Goal: Transaction & Acquisition: Purchase product/service

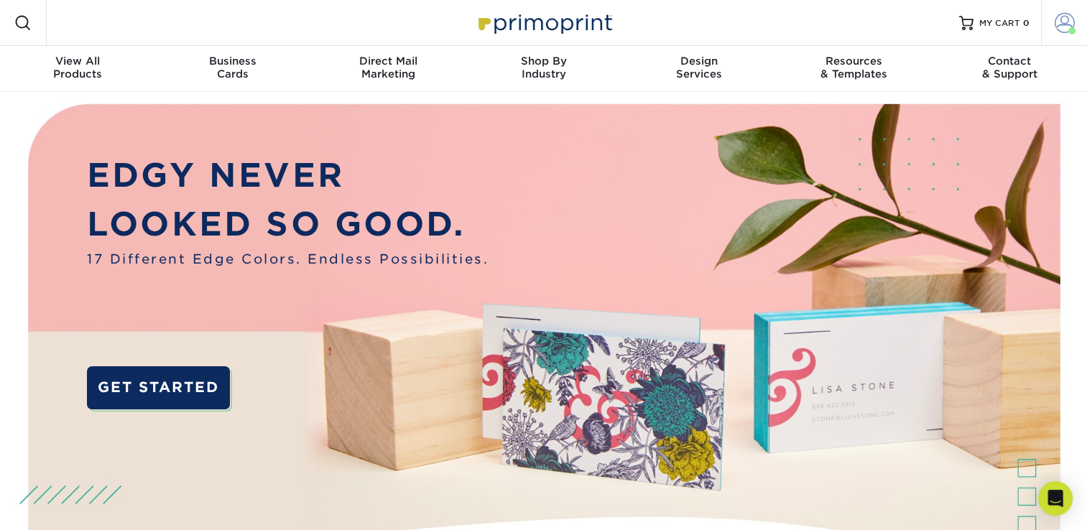
click at [1058, 25] on span at bounding box center [1065, 23] width 20 height 20
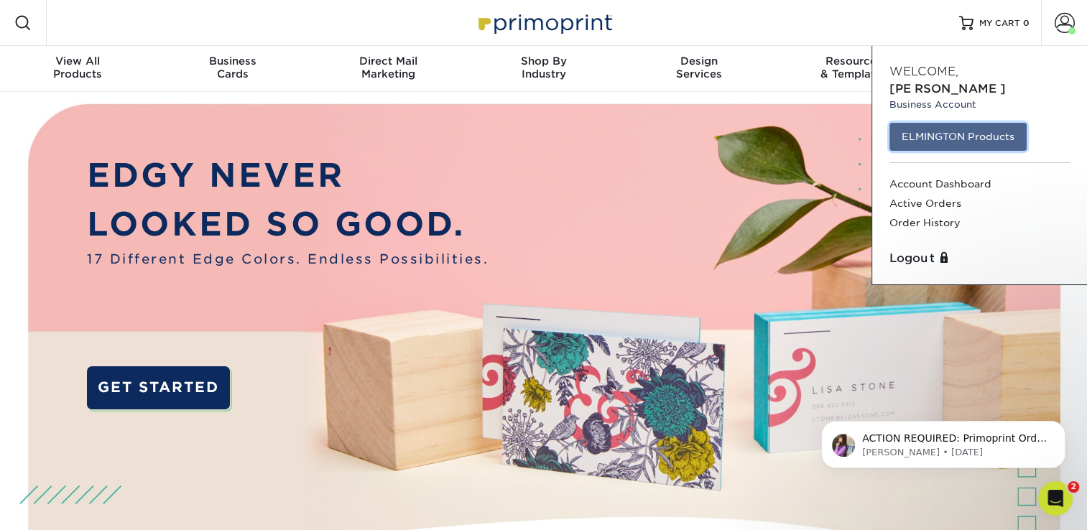
click at [908, 123] on link "ELMINGTON Products" at bounding box center [958, 136] width 137 height 27
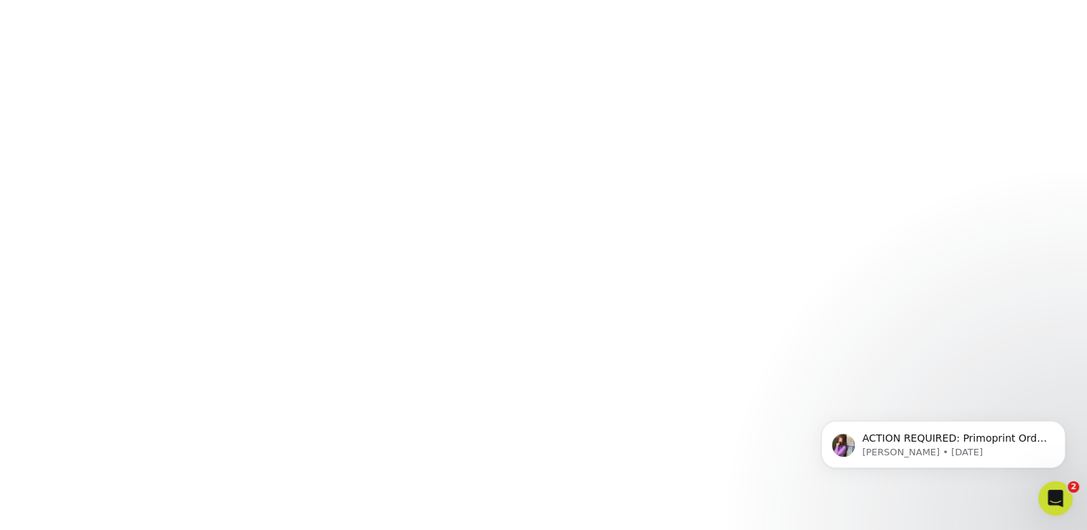
scroll to position [381, 0]
click html "ACTION REQUIRED: Primoprint Order 2584-44684-74878 Thank you for placing your p…"
drag, startPoint x: 990, startPoint y: 404, endPoint x: 943, endPoint y: 387, distance: 49.8
click at [990, 403] on div "ACTION REQUIRED: Primoprint Order 2584-44684-74878 Thank you for placing your p…" at bounding box center [943, 379] width 264 height 180
click at [987, 402] on div "ACTION REQUIRED: Primoprint Order 2584-44684-74878 Thank you for placing your p…" at bounding box center [943, 379] width 264 height 180
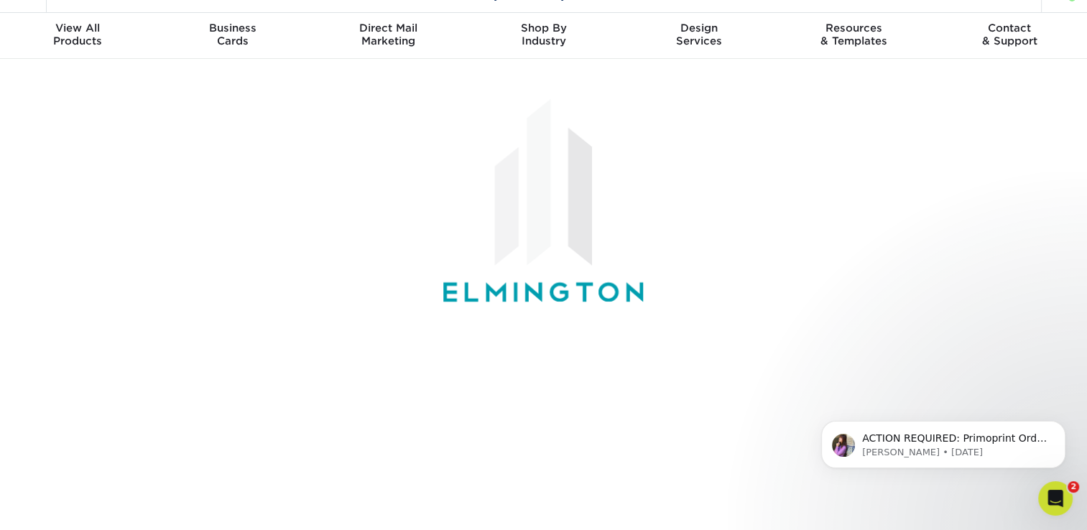
scroll to position [0, 0]
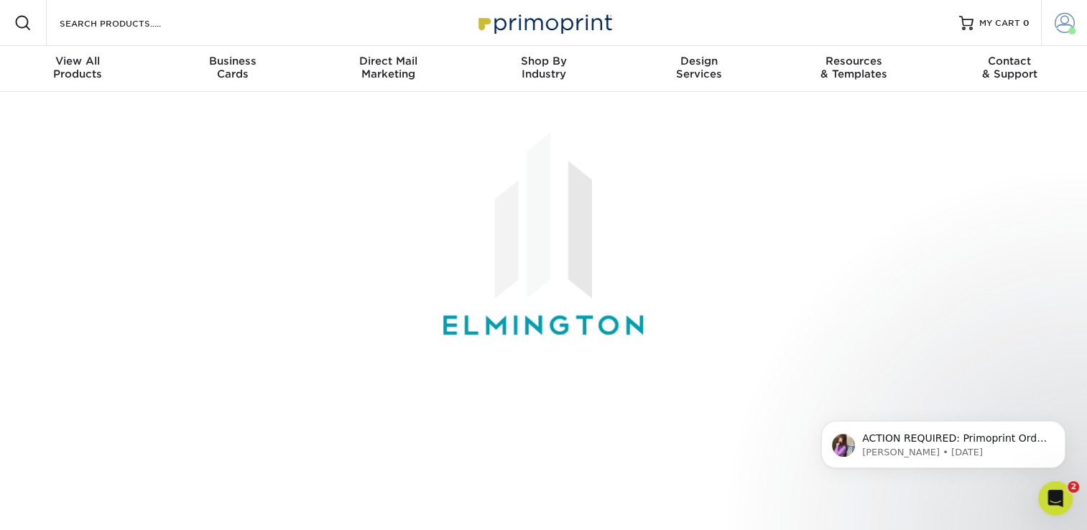
click at [1061, 29] on span at bounding box center [1065, 23] width 20 height 20
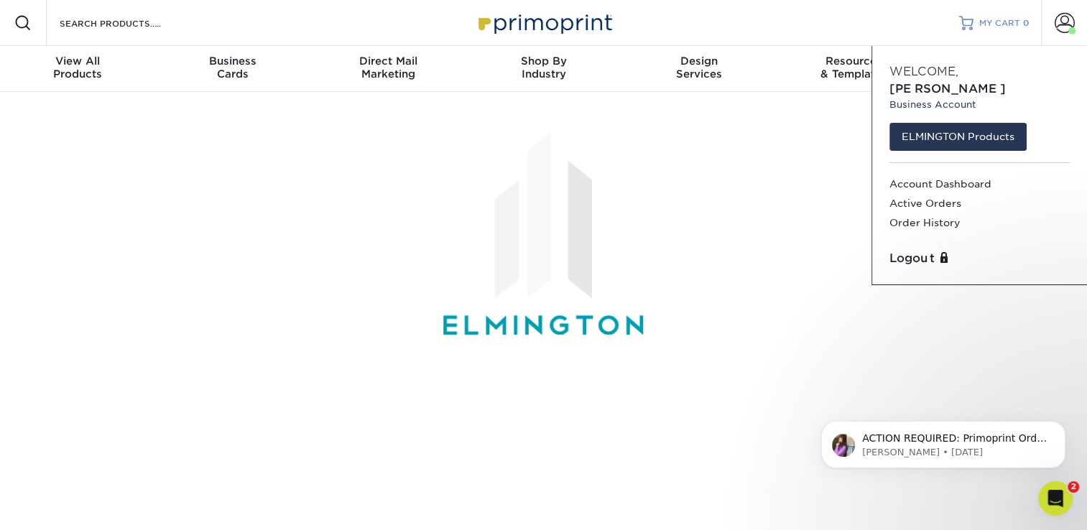
click at [997, 22] on span "MY CART" at bounding box center [999, 23] width 41 height 12
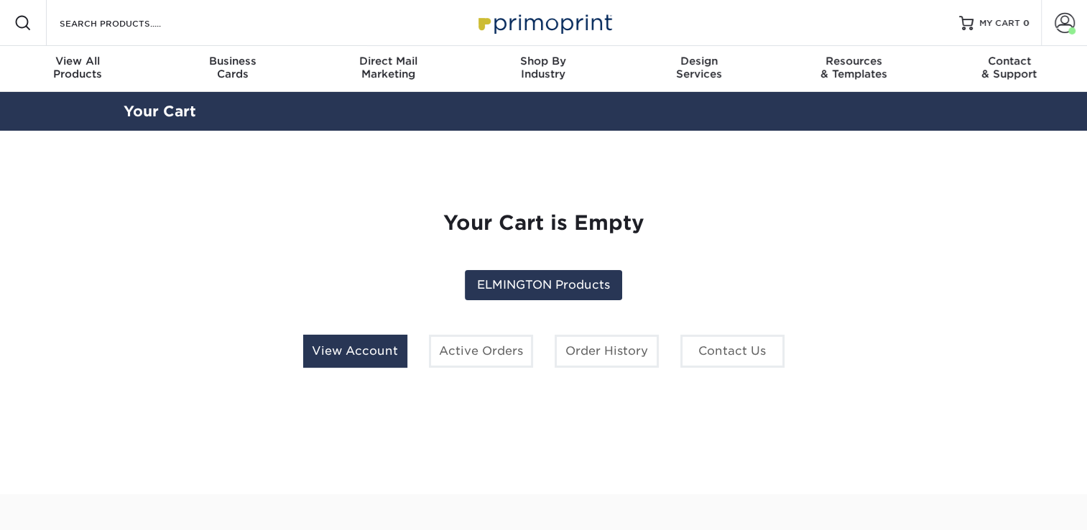
click at [388, 344] on link "View Account" at bounding box center [355, 351] width 104 height 33
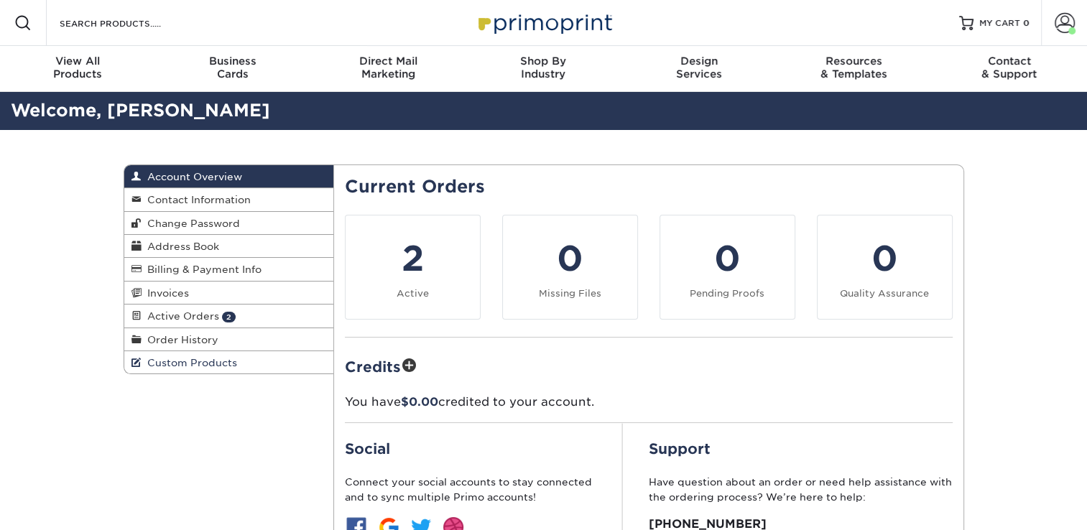
click at [176, 369] on span "Custom Products" at bounding box center [190, 362] width 96 height 11
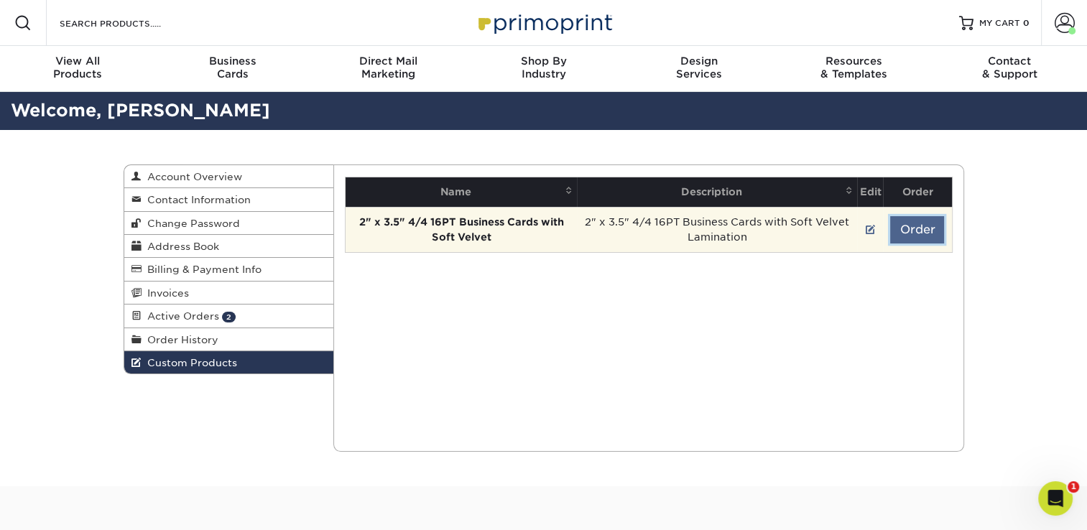
click at [924, 231] on button "Order" at bounding box center [917, 229] width 54 height 27
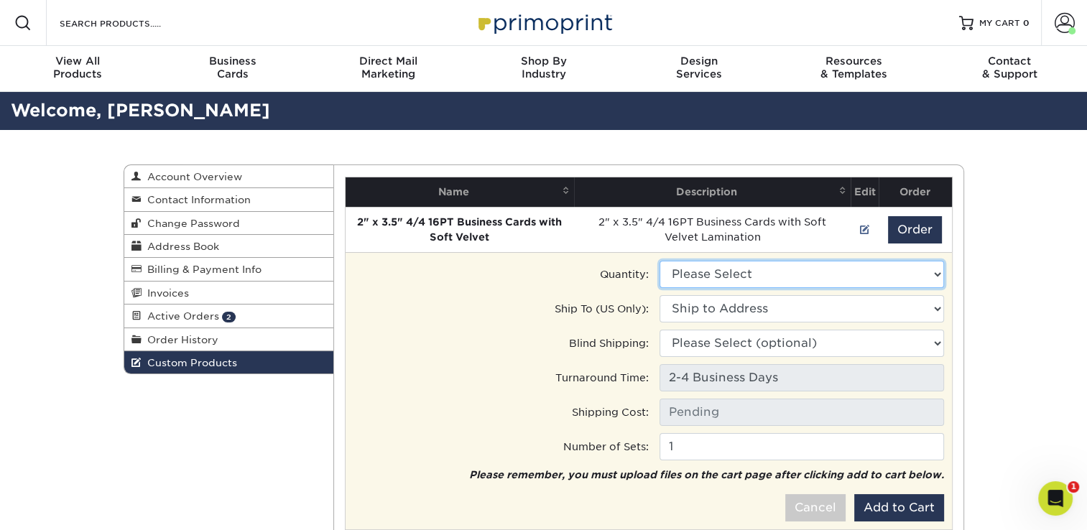
click at [796, 269] on select "Please Select 100 - $89.00 250 - $106.50" at bounding box center [802, 274] width 285 height 27
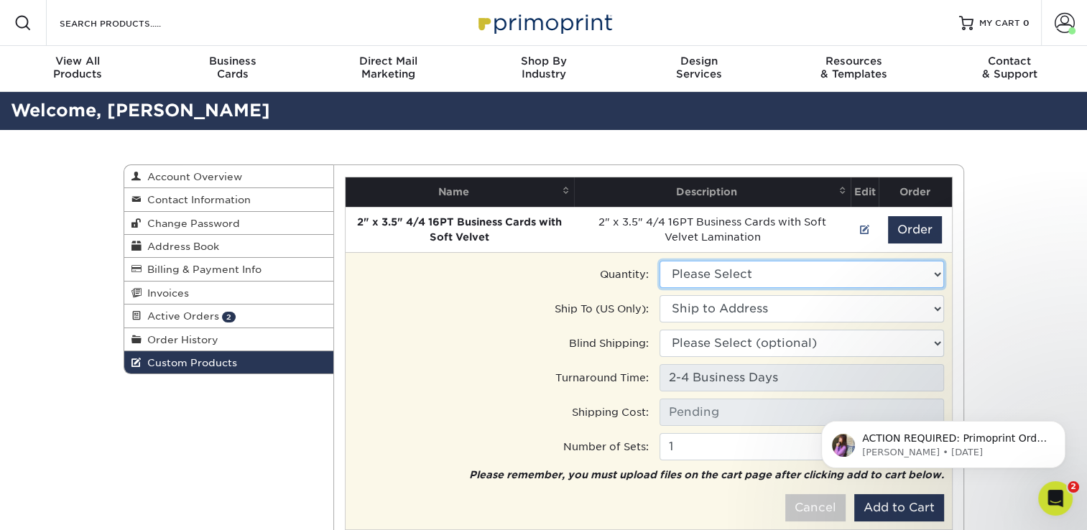
select select "1"
click at [660, 261] on select "Please Select 100 - $89.00 250 - $106.50" at bounding box center [802, 274] width 285 height 27
type input "Ground: $7.84"
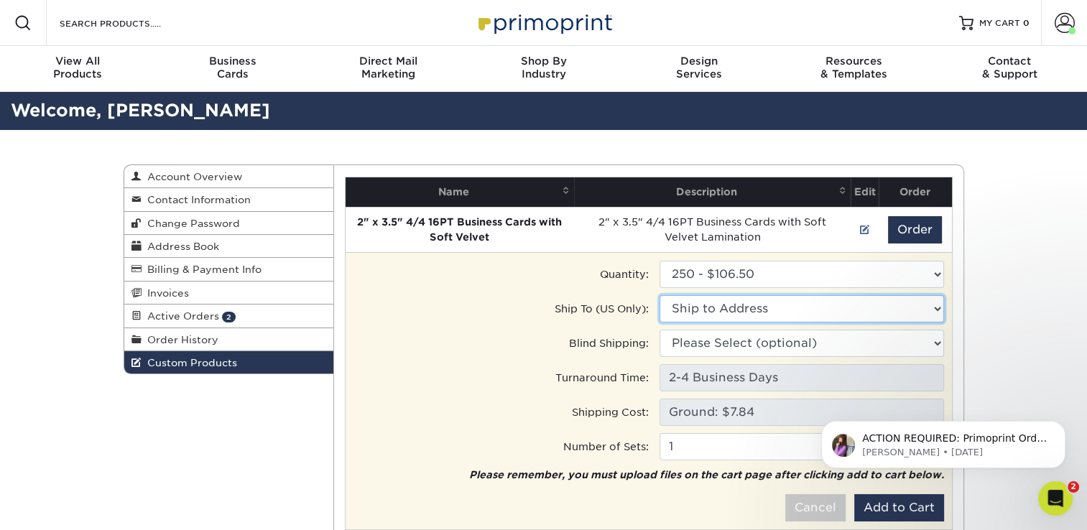
click at [728, 305] on select "Ship to Address • 4336 Lakeshore Lane, , Chattanooga, TN Ivy Point Cinco Ranch …" at bounding box center [802, 308] width 285 height 27
click at [486, 331] on div "Blind Shipping:" at bounding box center [496, 343] width 306 height 27
click at [736, 302] on select "Ship to Address 4336 Lakeshore Lane, , Chattanooga, TN 3030 Greenbusch Rd, Katy…" at bounding box center [802, 308] width 285 height 27
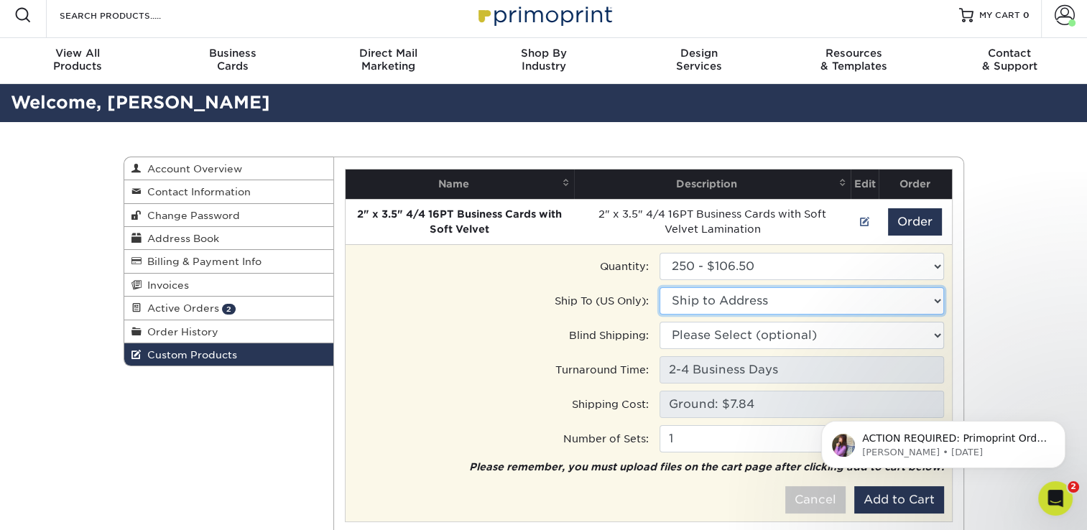
scroll to position [9, 0]
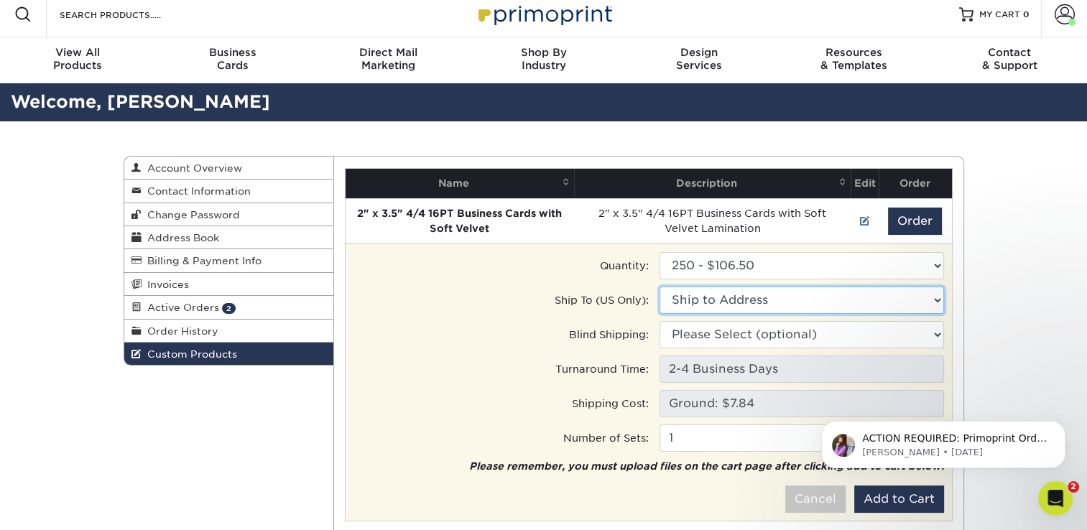
click at [706, 292] on select "Ship to Address • 4336 Lakeshore Lane, , Chattanooga, TN Ivy Point Cinco Ranch …" at bounding box center [802, 300] width 285 height 27
click at [660, 287] on select "Ship to Address • 4336 Lakeshore Lane, , Chattanooga, TN Ivy Point Cinco Ranch …" at bounding box center [802, 300] width 285 height 27
click at [706, 296] on select "Ship to Address • 4336 Lakeshore Lane, , Chattanooga, TN Ivy Point Cinco Ranch …" at bounding box center [802, 300] width 285 height 27
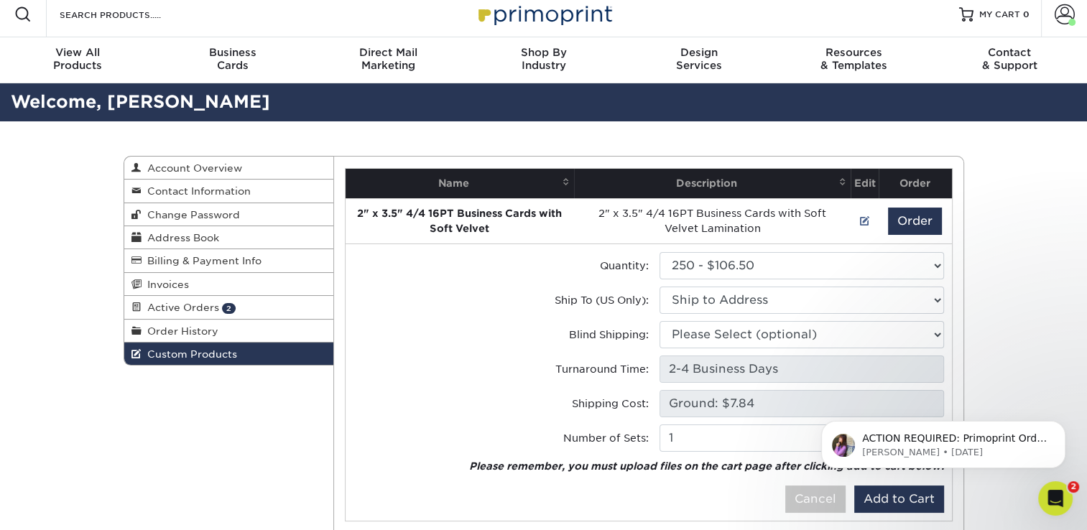
click at [1050, 499] on icon "Open Intercom Messenger" at bounding box center [1056, 499] width 24 height 24
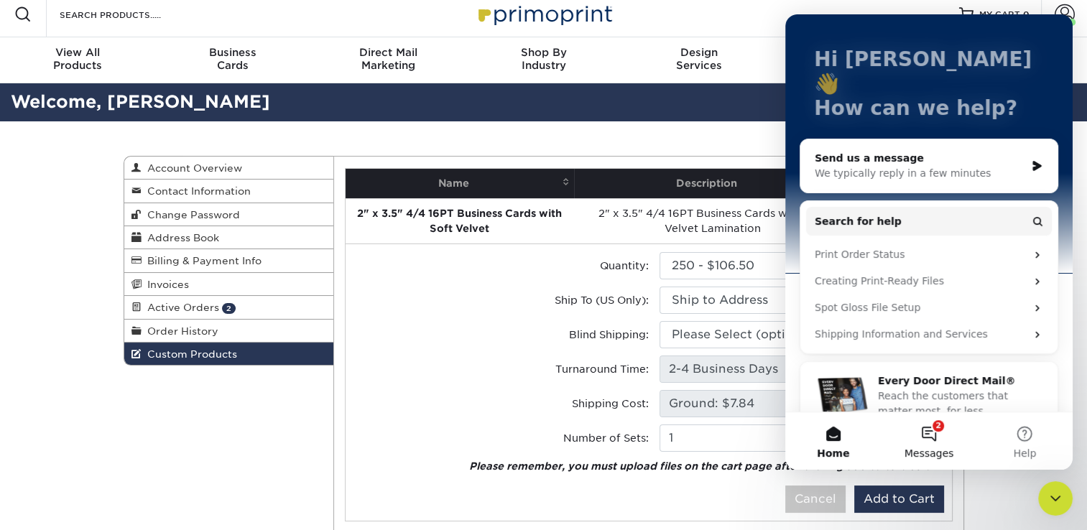
scroll to position [9, 0]
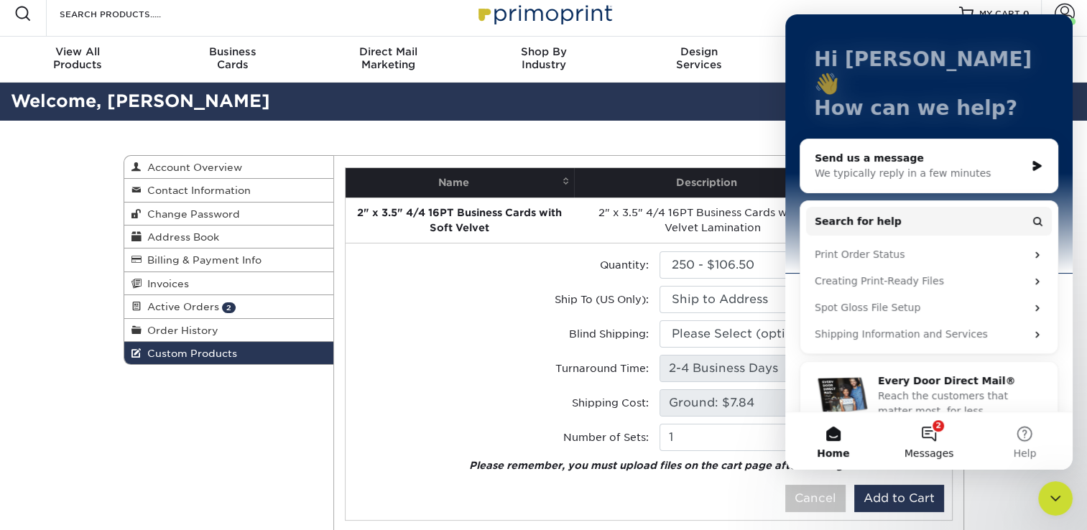
click at [940, 424] on button "2 Messages" at bounding box center [929, 440] width 96 height 57
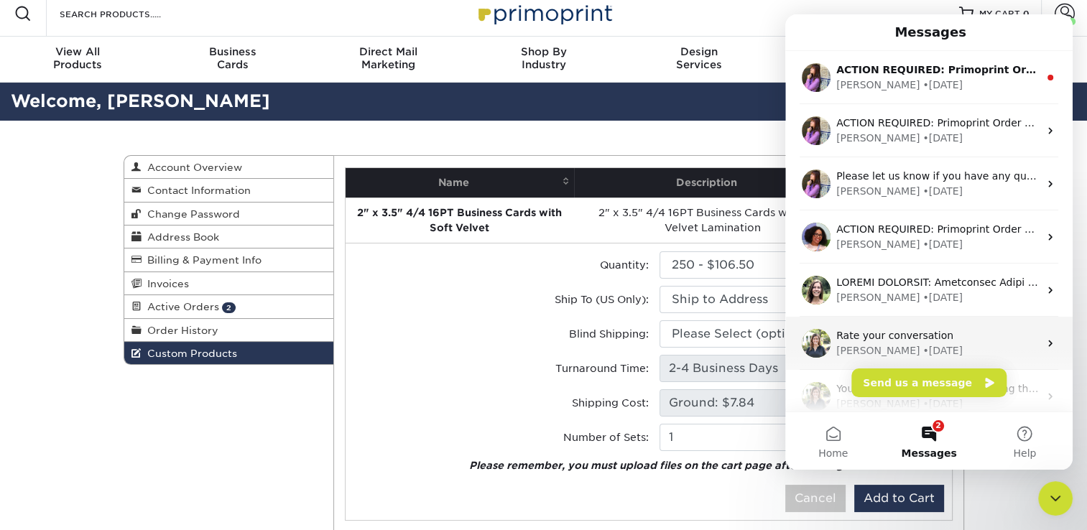
click at [939, 341] on div "Rate your conversation" at bounding box center [937, 335] width 203 height 15
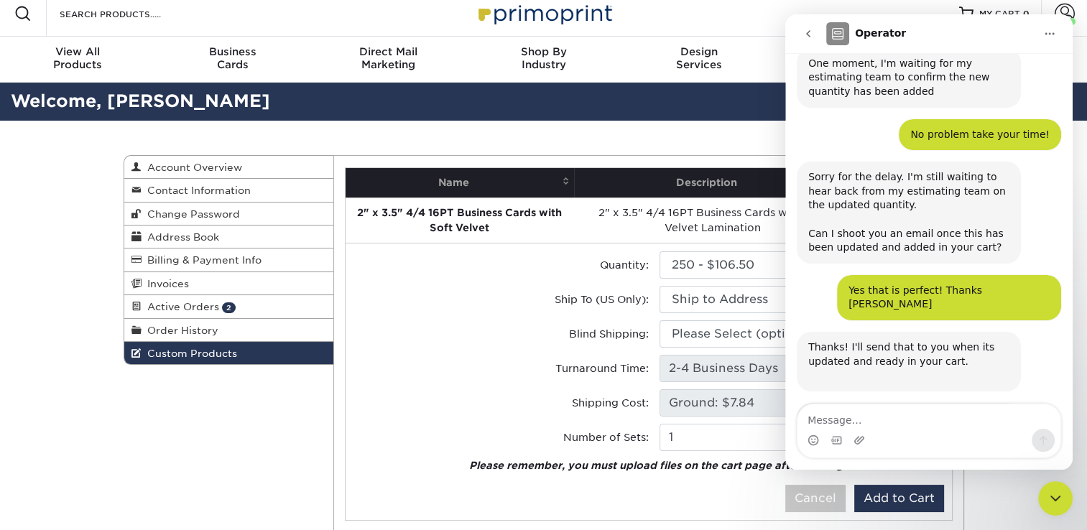
scroll to position [2397, 0]
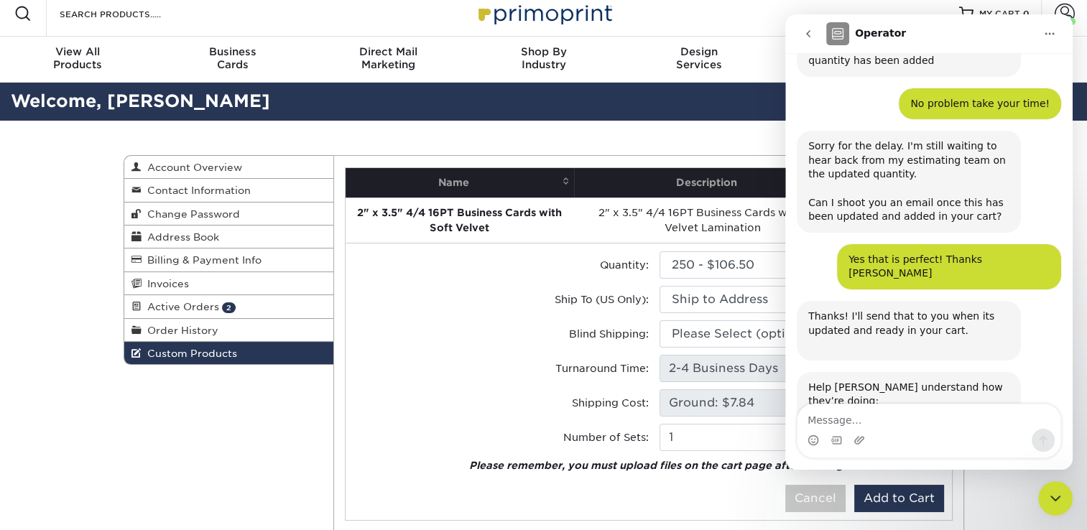
click at [835, 430] on div "Intercom messenger" at bounding box center [836, 440] width 11 height 23
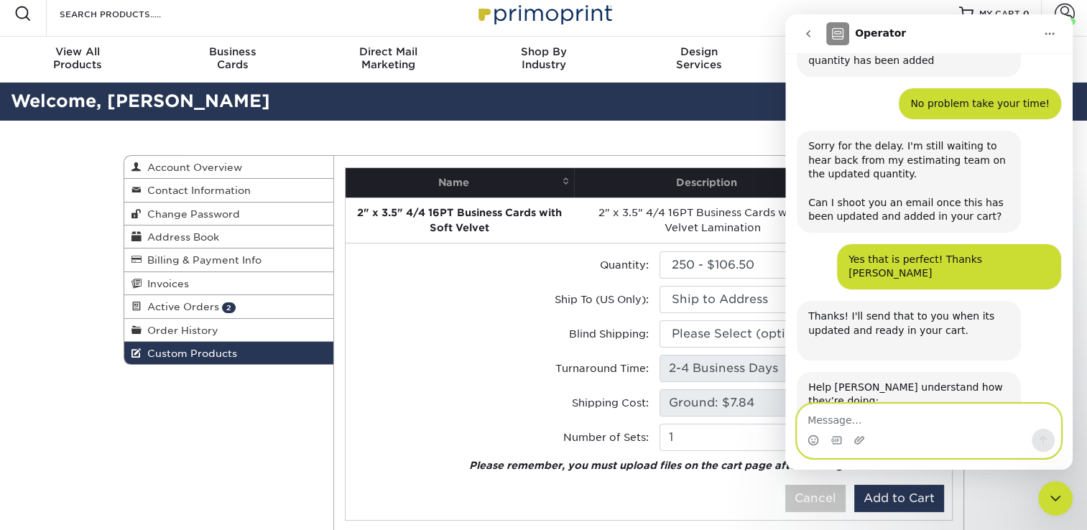
click at [835, 425] on textarea "Message…" at bounding box center [929, 417] width 263 height 24
click at [897, 421] on textarea "Good Morning, my template for" at bounding box center [929, 417] width 263 height 24
click at [1031, 423] on textarea "Good Morning, my business card template for" at bounding box center [929, 417] width 263 height 24
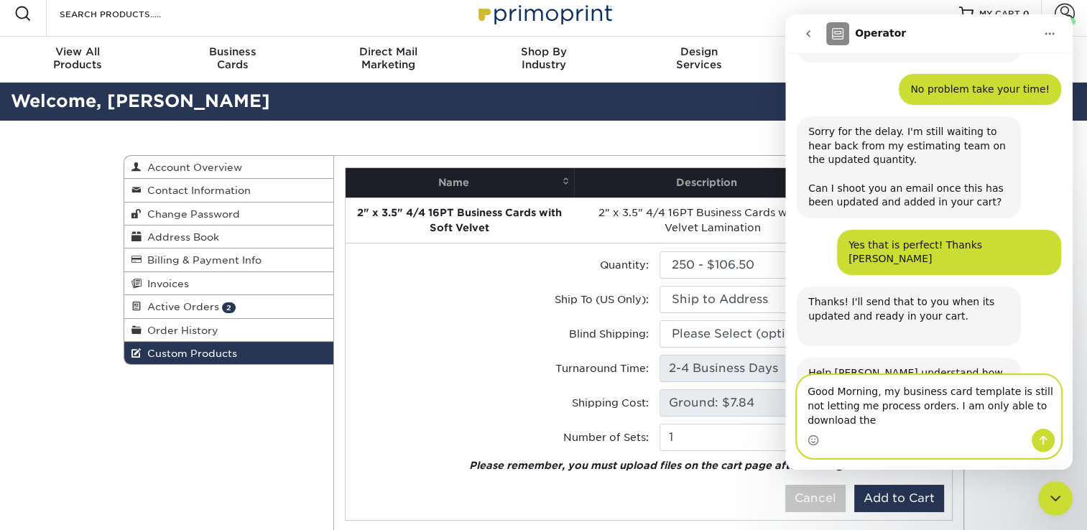
scroll to position [2426, 0]
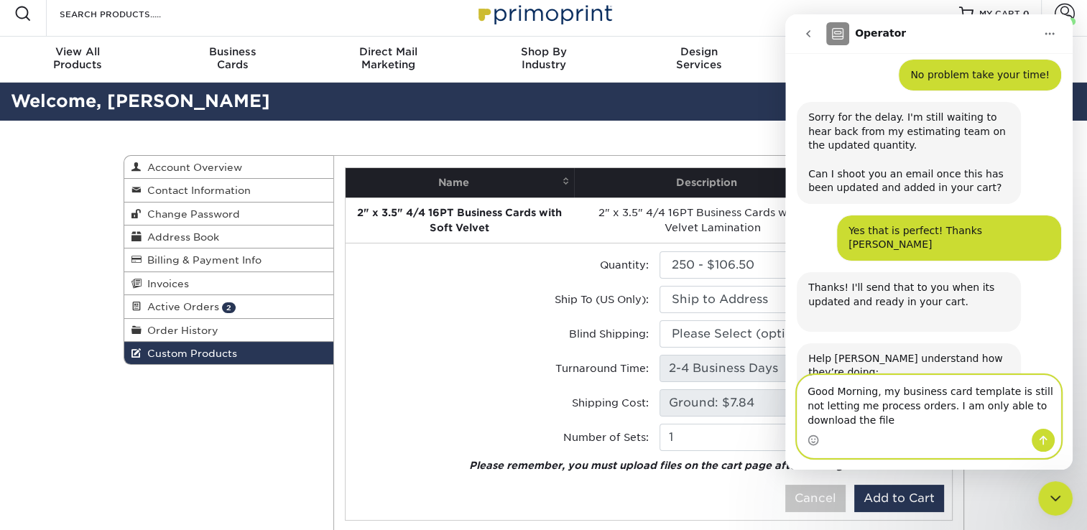
type textarea "Good Morning, my business card template is still not letting me process orders.…"
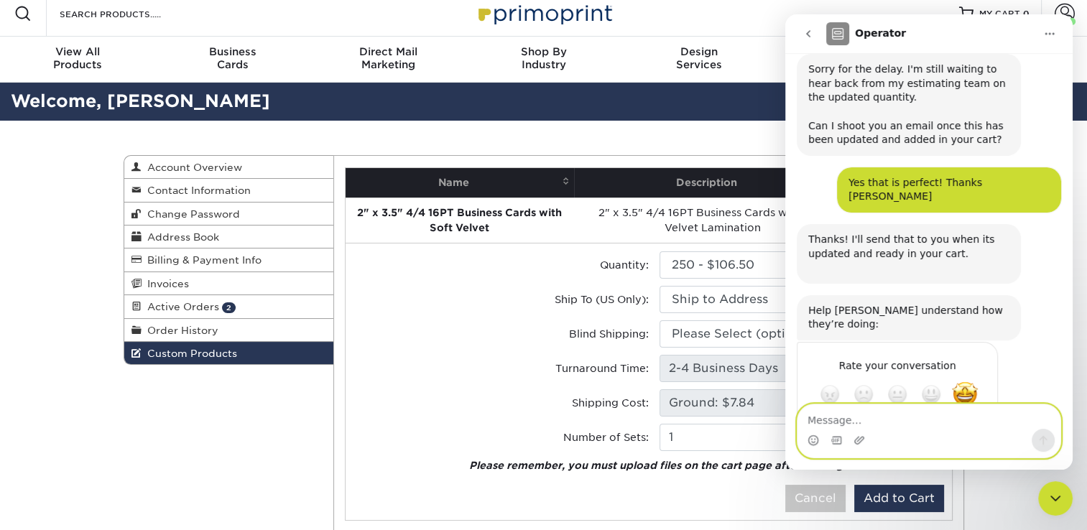
scroll to position [2487, 0]
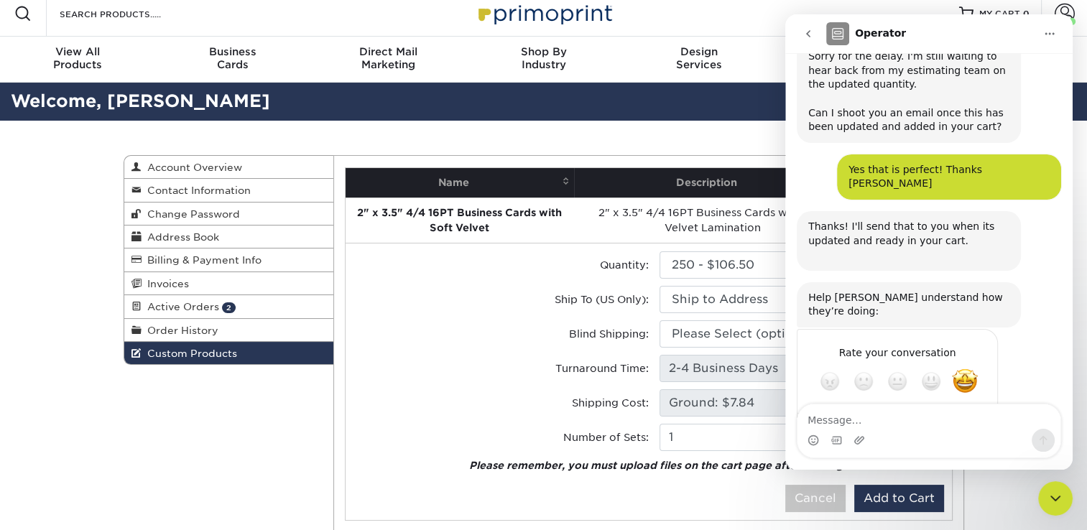
click at [618, 140] on div "Custom Products Account Overview Contact Information Change Password Address Bo…" at bounding box center [544, 353] width 862 height 464
click at [1057, 502] on icon "Close Intercom Messenger" at bounding box center [1055, 498] width 17 height 17
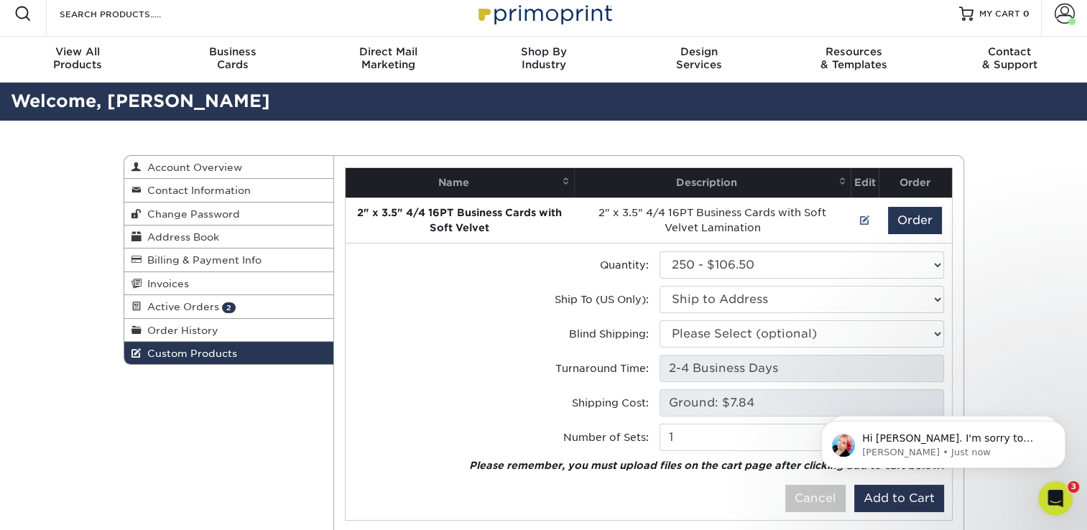
scroll to position [2558, 0]
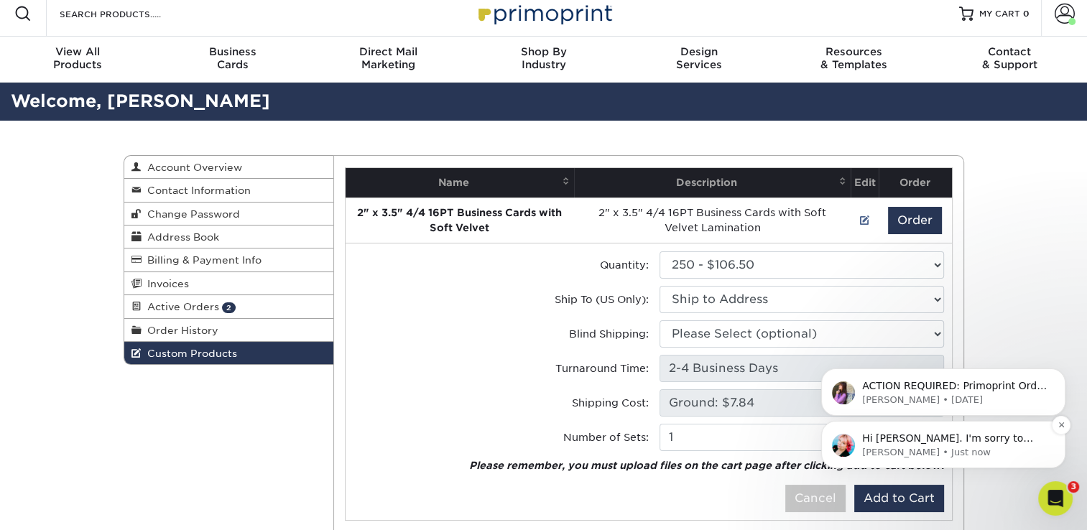
click at [930, 448] on p "[PERSON_NAME] • Just now" at bounding box center [954, 452] width 185 height 13
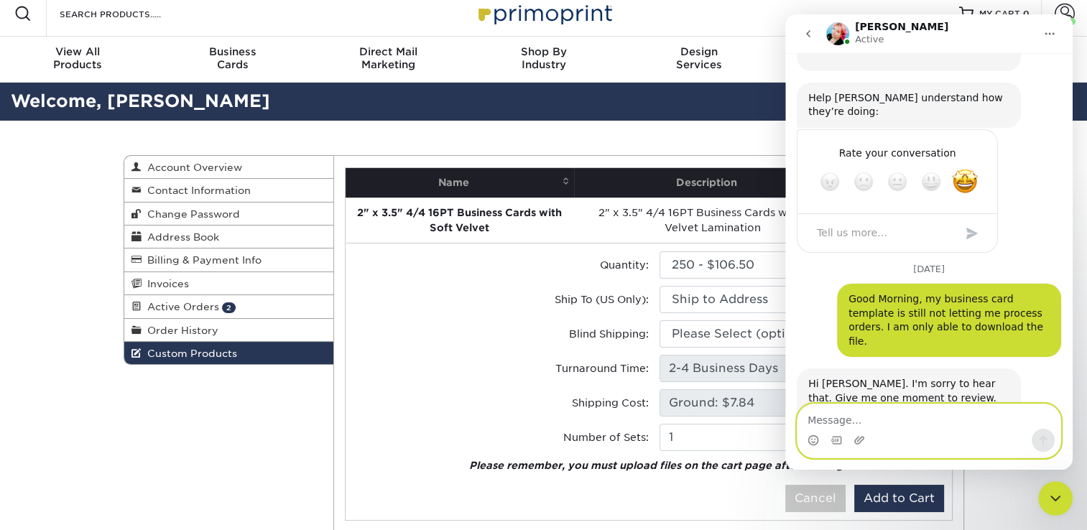
scroll to position [2690, 0]
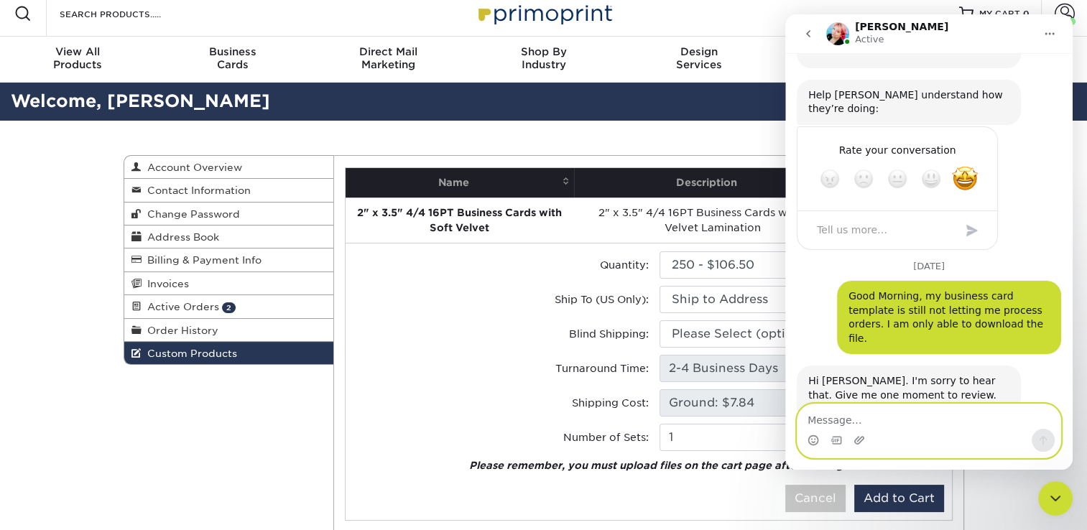
click at [816, 412] on textarea "Message…" at bounding box center [929, 417] width 263 height 24
click at [875, 420] on textarea "Are you able to update my address book?" at bounding box center [929, 417] width 263 height 24
type textarea "Are you able to add or update my address book?"
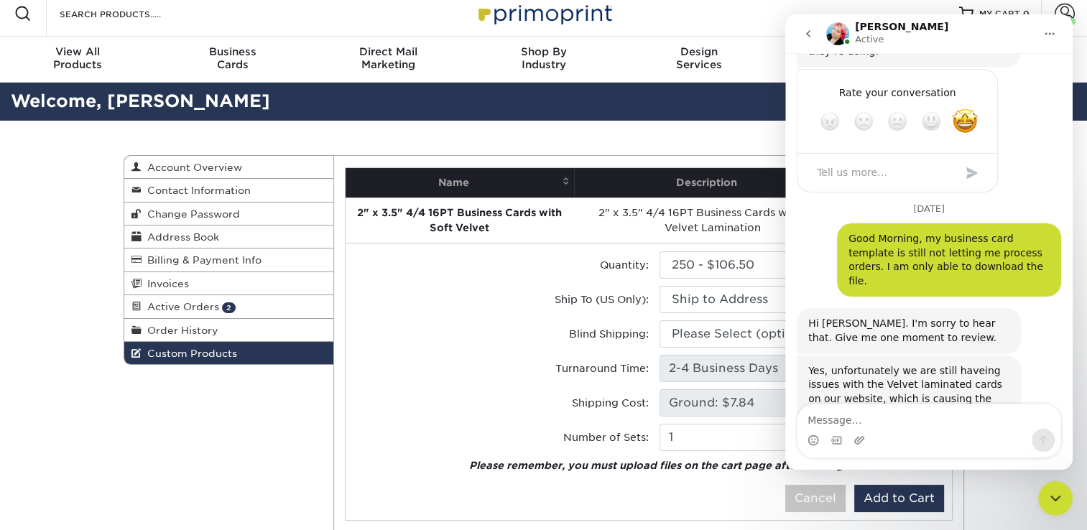
scroll to position [2747, 0]
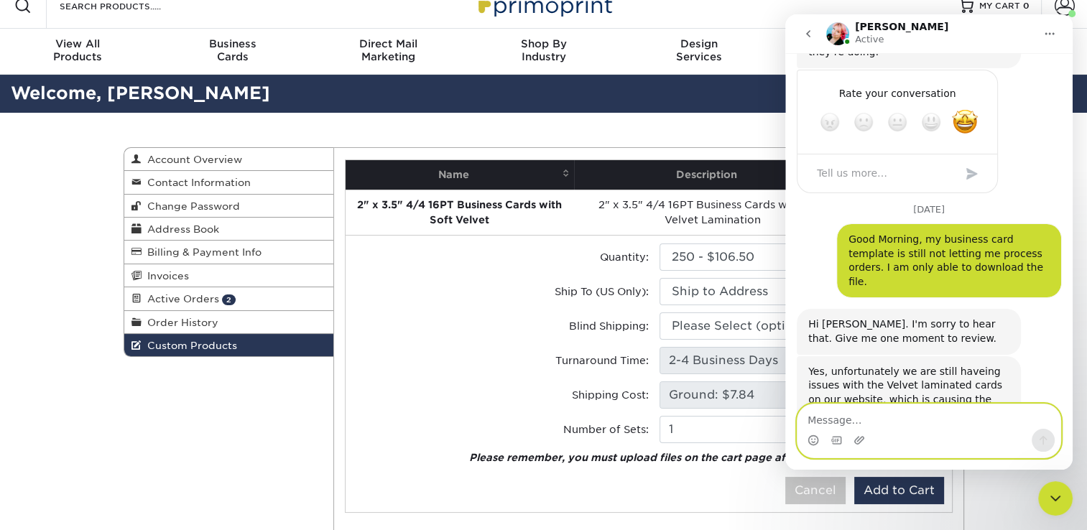
click at [837, 420] on textarea "Message…" at bounding box center [929, 417] width 263 height 24
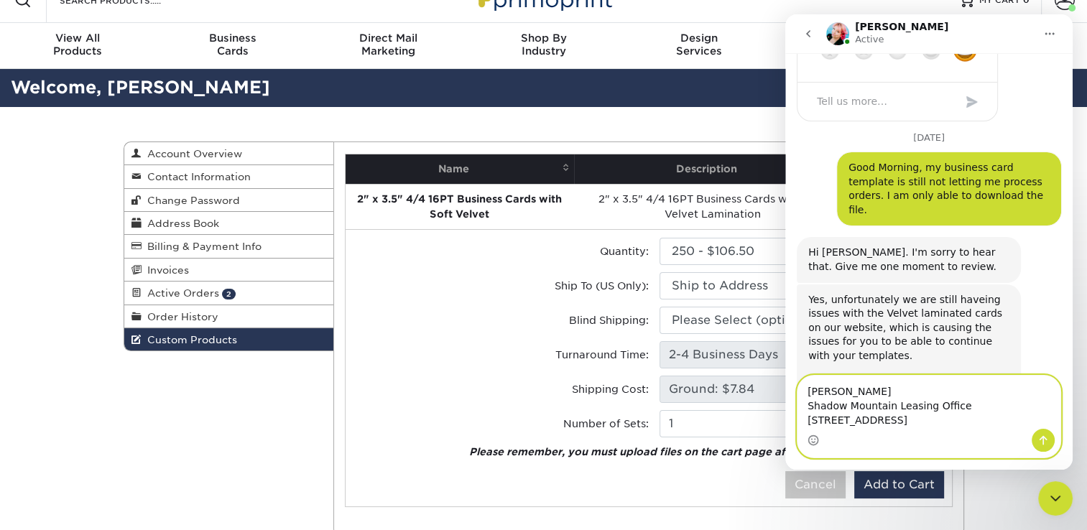
scroll to position [2833, 0]
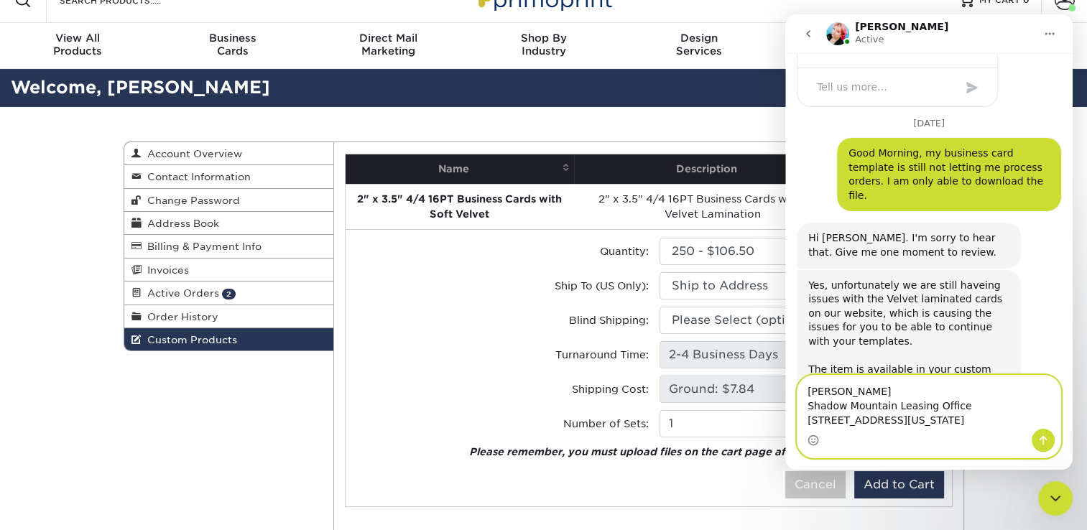
type textarea "Brandon Coulier Shadow Mountain Leasing Office 220 Shadow Ridge Grove Colorado …"
drag, startPoint x: 1048, startPoint y: 438, endPoint x: 1040, endPoint y: 435, distance: 8.4
click at [1047, 438] on icon "Send a message…" at bounding box center [1043, 440] width 11 height 11
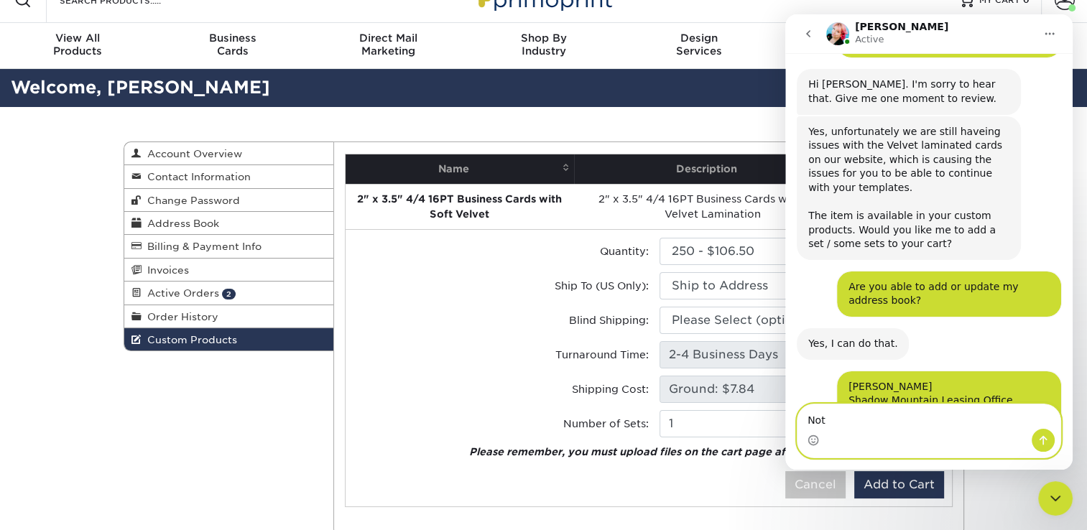
scroll to position [2932, 0]
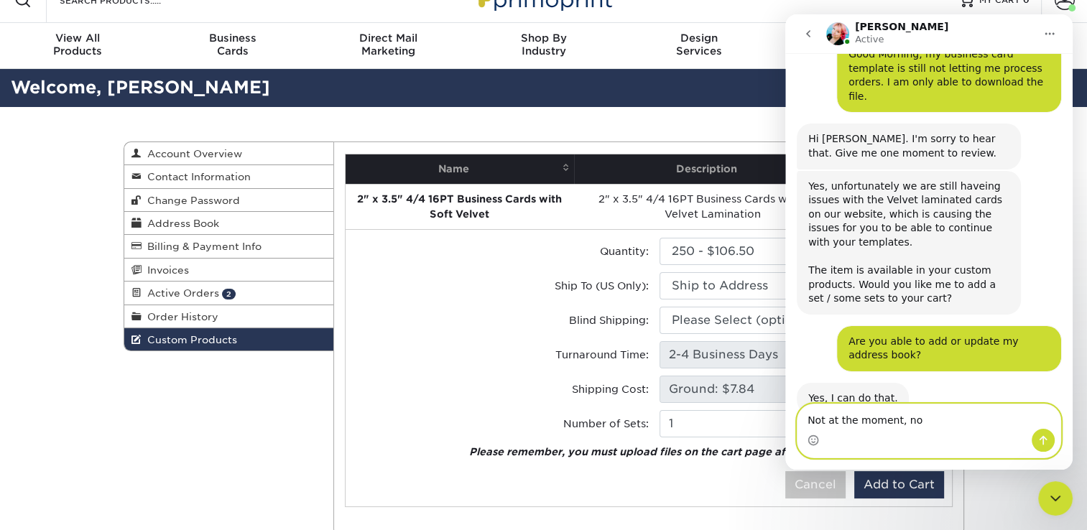
type textarea "Not at the moment, no!"
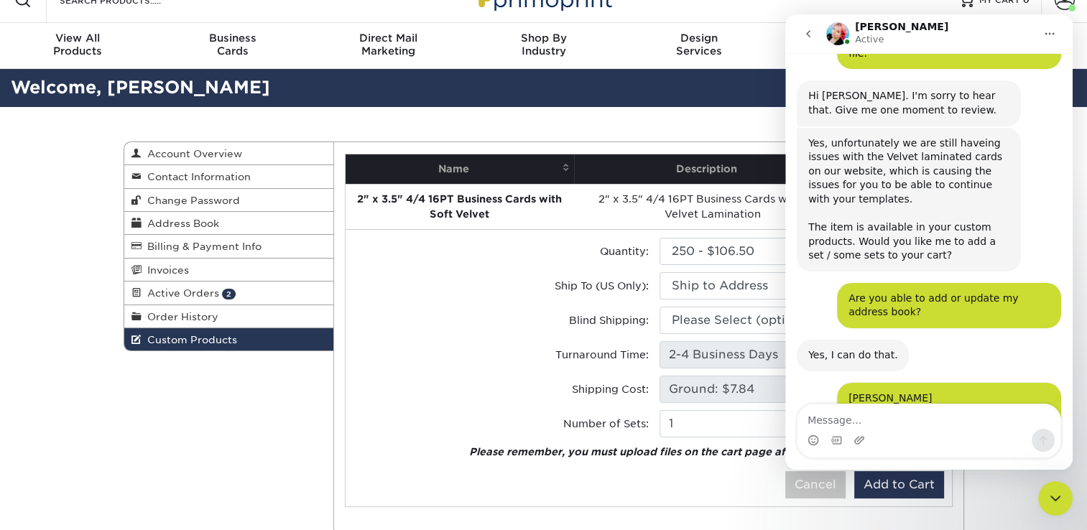
click at [545, 128] on div "Custom Products Account Overview Contact Information Change Password Address Bo…" at bounding box center [544, 339] width 862 height 464
click at [1058, 487] on div "Close Intercom Messenger" at bounding box center [1055, 498] width 34 height 34
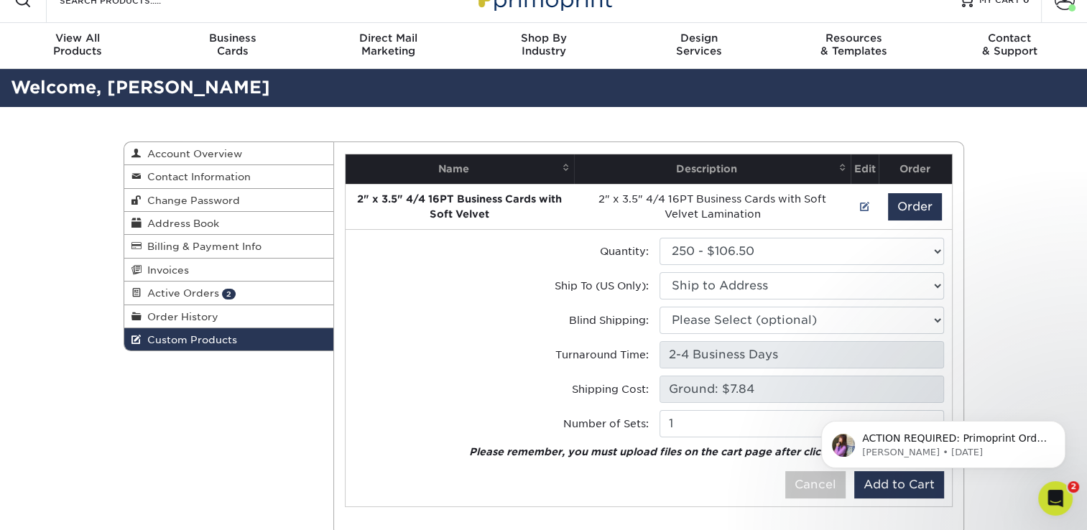
scroll to position [0, 0]
click at [1026, 4] on span "0" at bounding box center [1026, 0] width 6 height 10
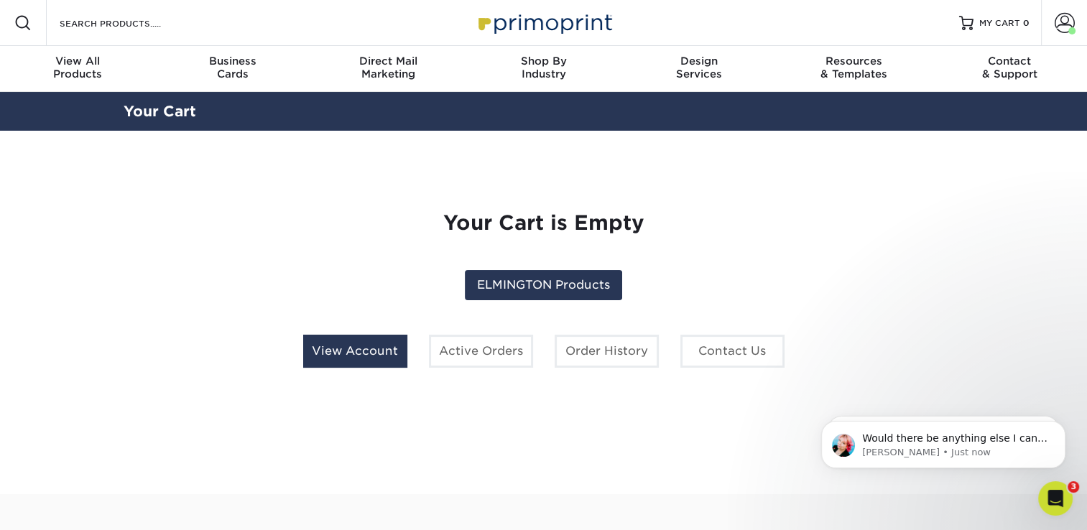
click at [380, 353] on link "View Account" at bounding box center [355, 351] width 104 height 33
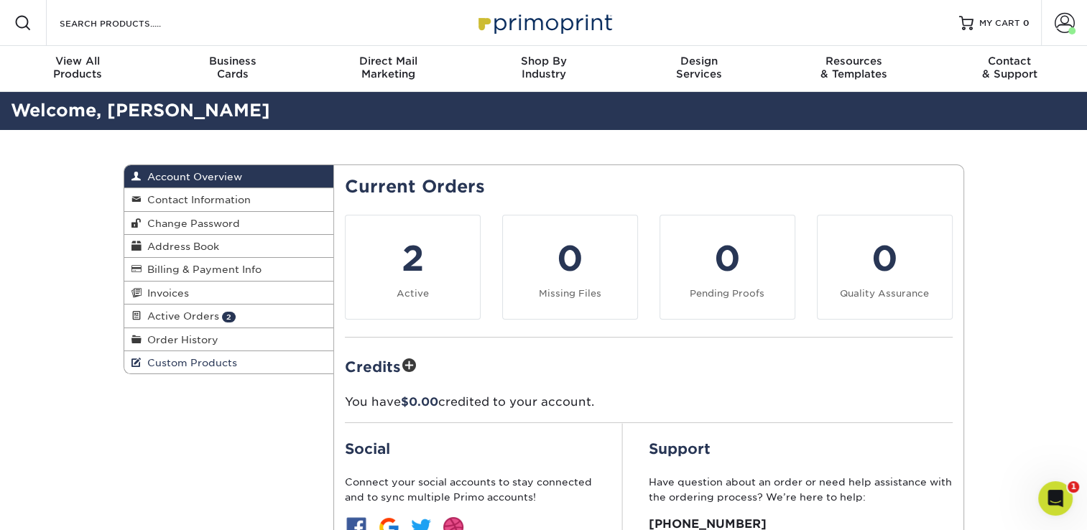
click at [191, 367] on span "Custom Products" at bounding box center [190, 362] width 96 height 11
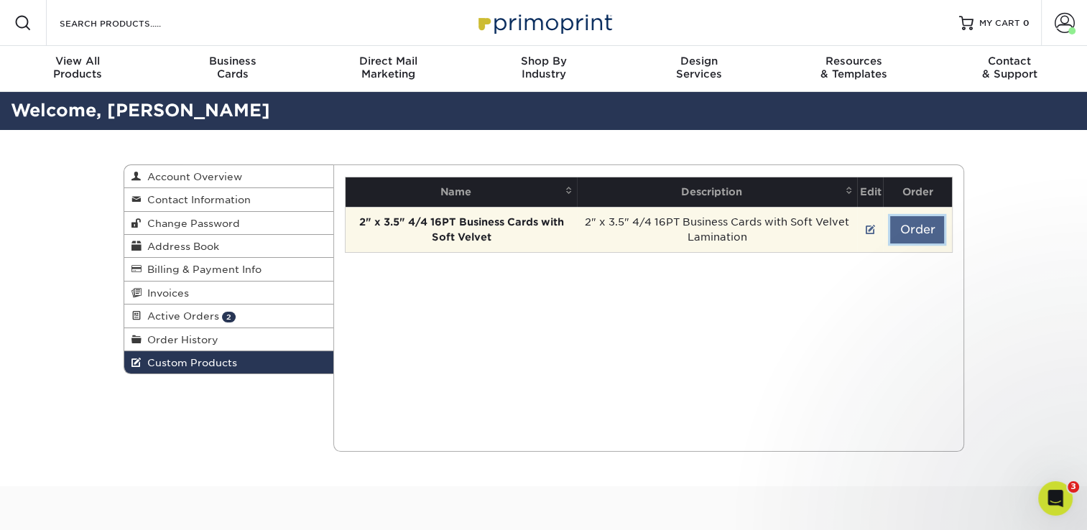
click at [926, 227] on button "Order" at bounding box center [917, 229] width 54 height 27
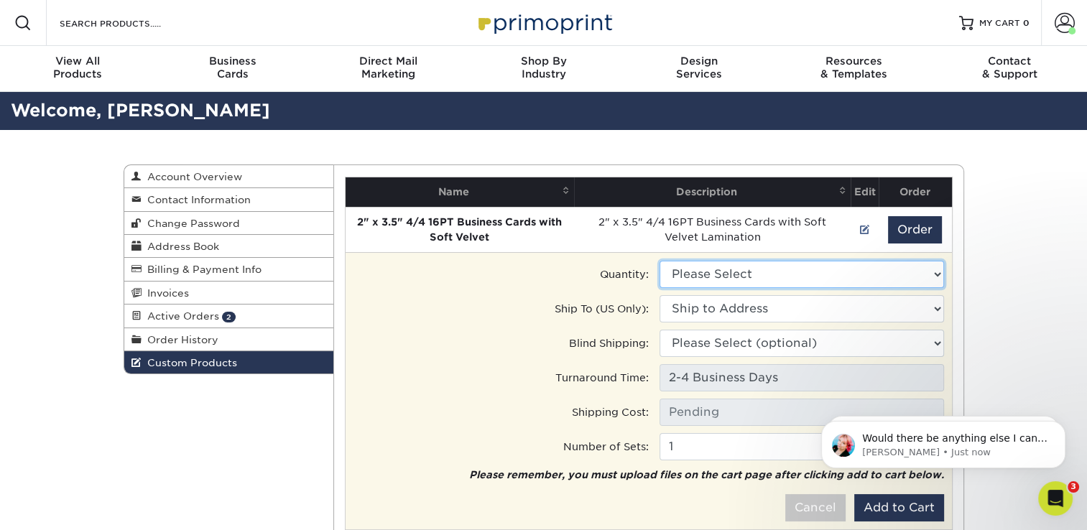
click at [775, 271] on select "Please Select 100 - $89.00 250 - $106.50" at bounding box center [802, 274] width 285 height 27
select select "1"
click at [660, 261] on select "Please Select 100 - $89.00 250 - $106.50" at bounding box center [802, 274] width 285 height 27
type input "Ground: $7.84"
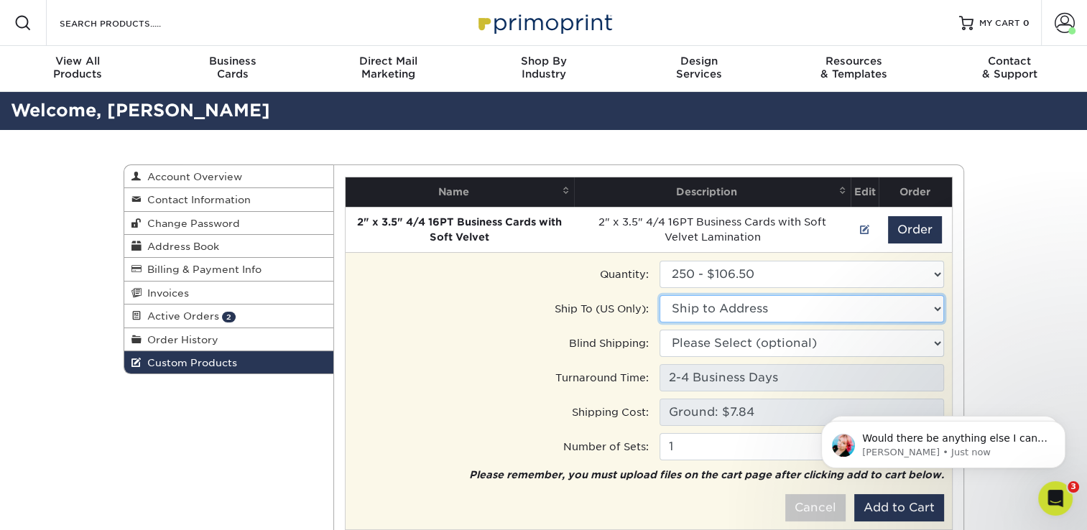
click at [699, 307] on select "Ship to Address • 4336 Lakeshore Lane, , Chattanooga, TN Ivy Point Cinco Ranch …" at bounding box center [802, 308] width 285 height 27
select select "284931"
click at [660, 295] on select "Ship to Address • 4336 Lakeshore Lane, , Chattanooga, TN Ivy Point Cinco Ranch …" at bounding box center [802, 308] width 285 height 27
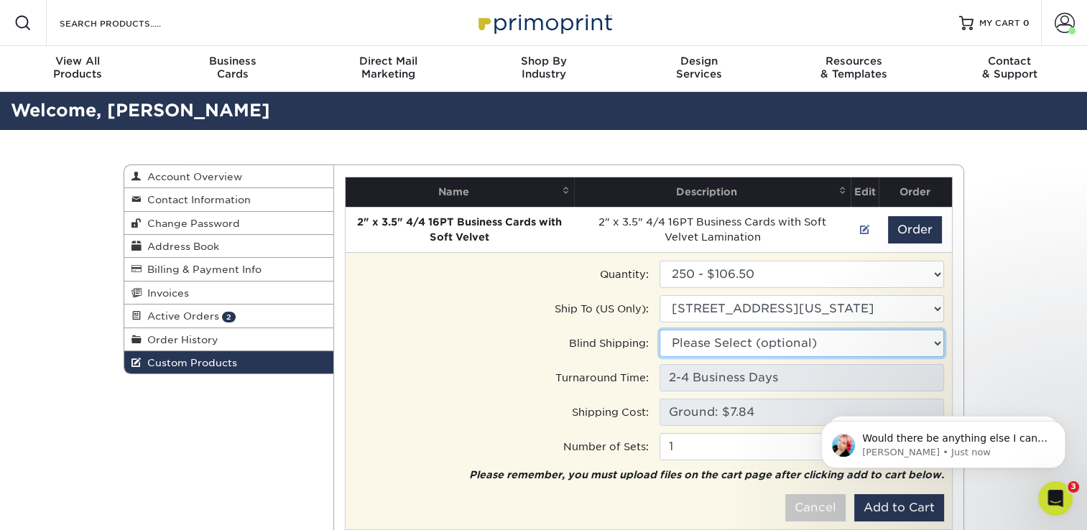
click at [729, 338] on select "Please Select (optional) • 4336 Lakeshore Lane, , Chattanooga, TN Ivy Point Cin…" at bounding box center [802, 343] width 285 height 27
select select "279590"
click at [660, 330] on select "Please Select (optional) • 4336 Lakeshore Lane, , Chattanooga, TN Ivy Point Cin…" at bounding box center [802, 343] width 285 height 27
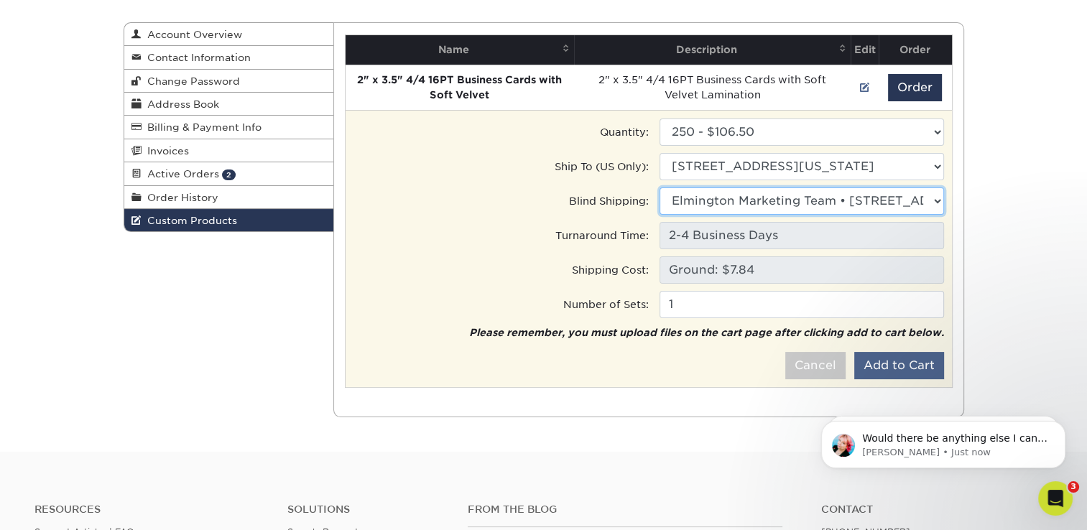
scroll to position [143, 0]
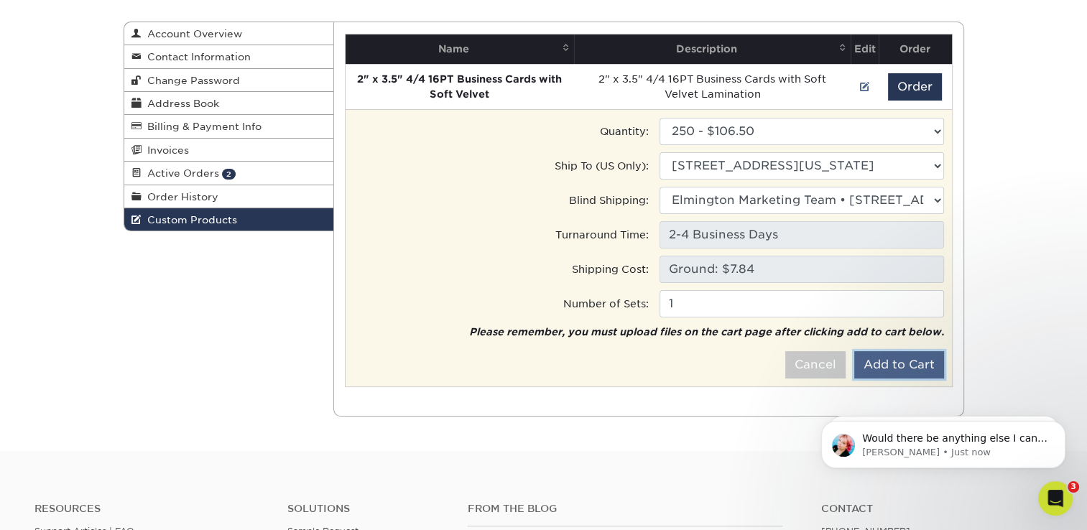
click at [880, 364] on button "Add to Cart" at bounding box center [899, 364] width 90 height 27
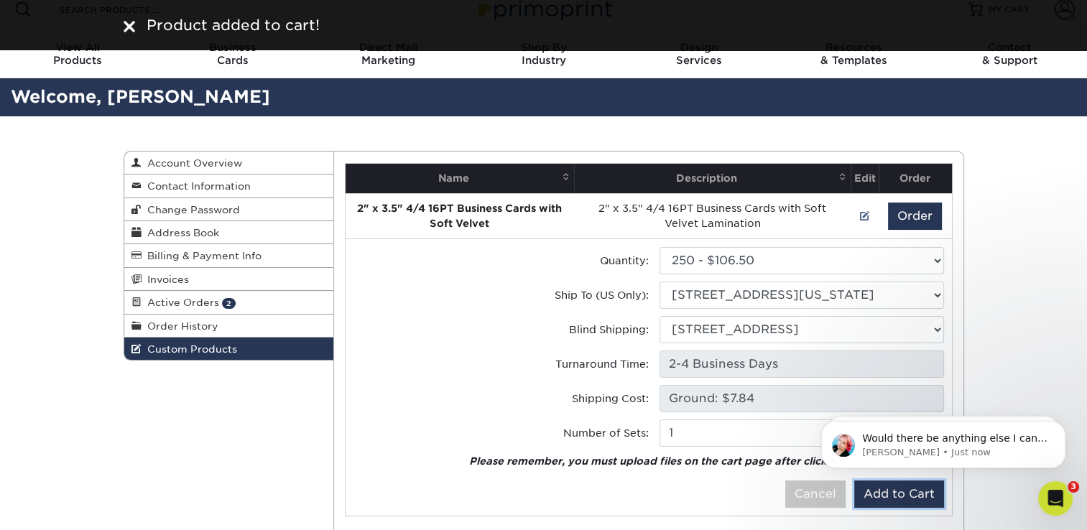
scroll to position [0, 0]
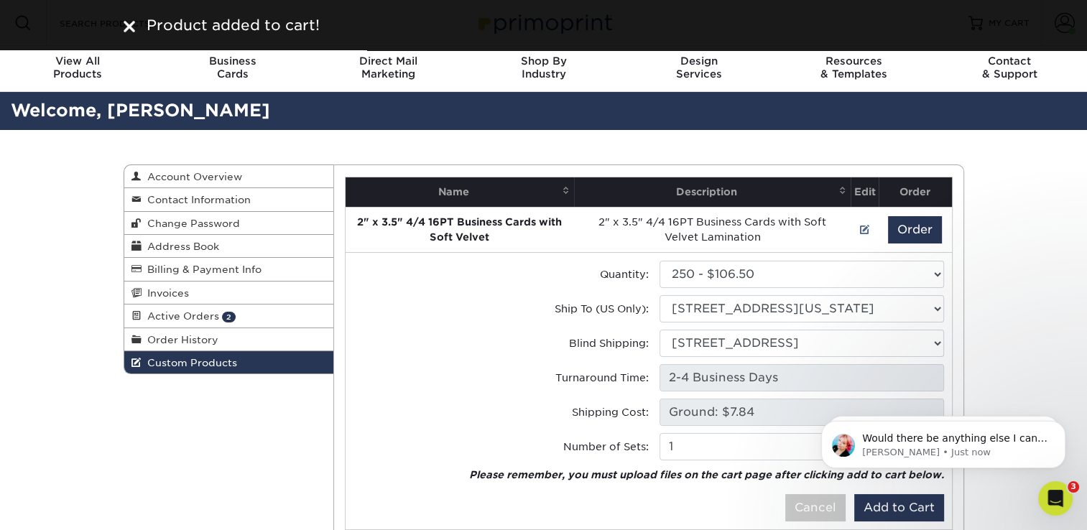
click at [122, 24] on div "Product added to cart!" at bounding box center [544, 25] width 862 height 22
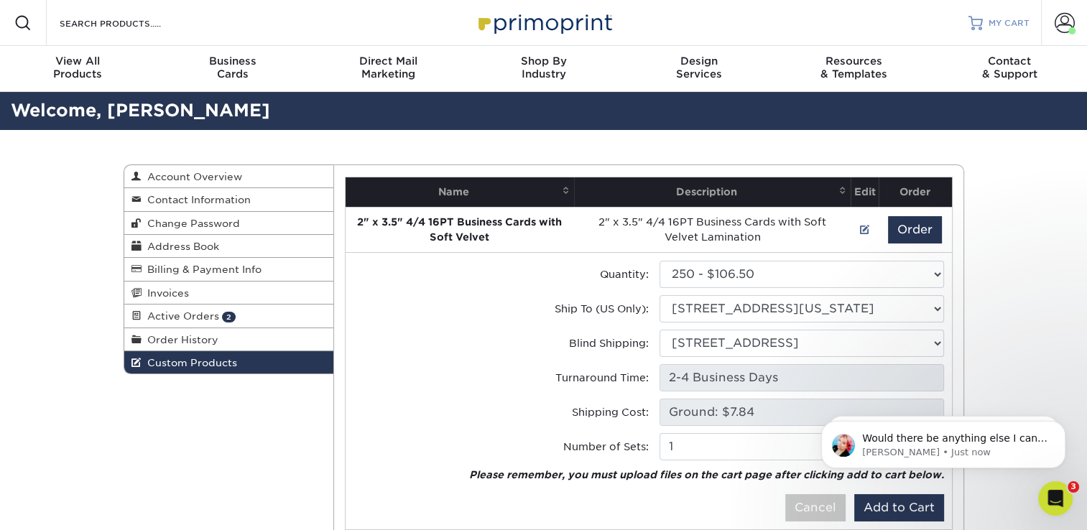
click at [1022, 25] on span "MY CART" at bounding box center [1009, 23] width 41 height 12
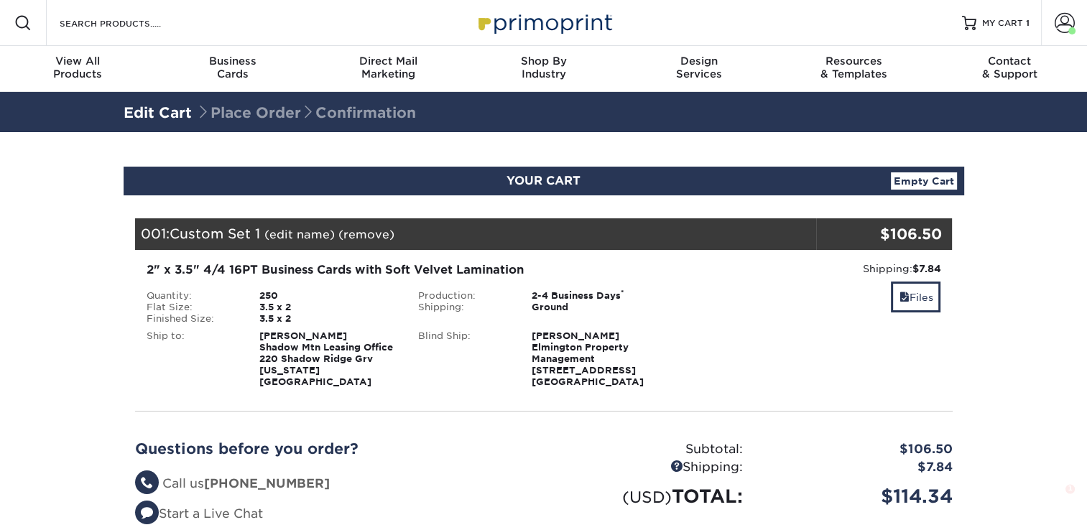
click at [307, 230] on link "(edit name)" at bounding box center [299, 235] width 70 height 14
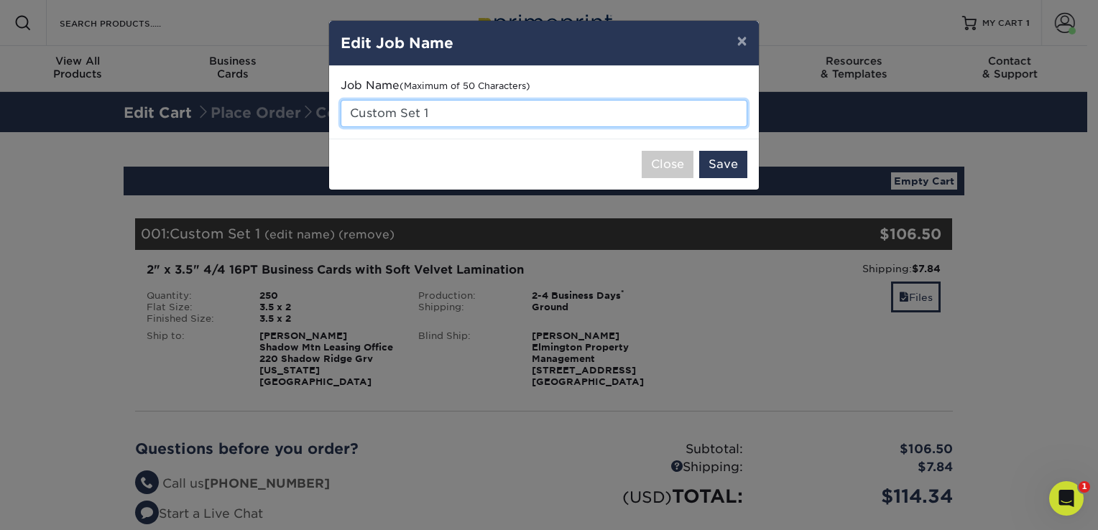
drag, startPoint x: 446, startPoint y: 122, endPoint x: 279, endPoint y: 111, distance: 167.1
click at [279, 114] on div "× Edit Job Name Job Name (Maximum of 50 Characters) Custom Set 1 Close Save" at bounding box center [549, 265] width 1098 height 530
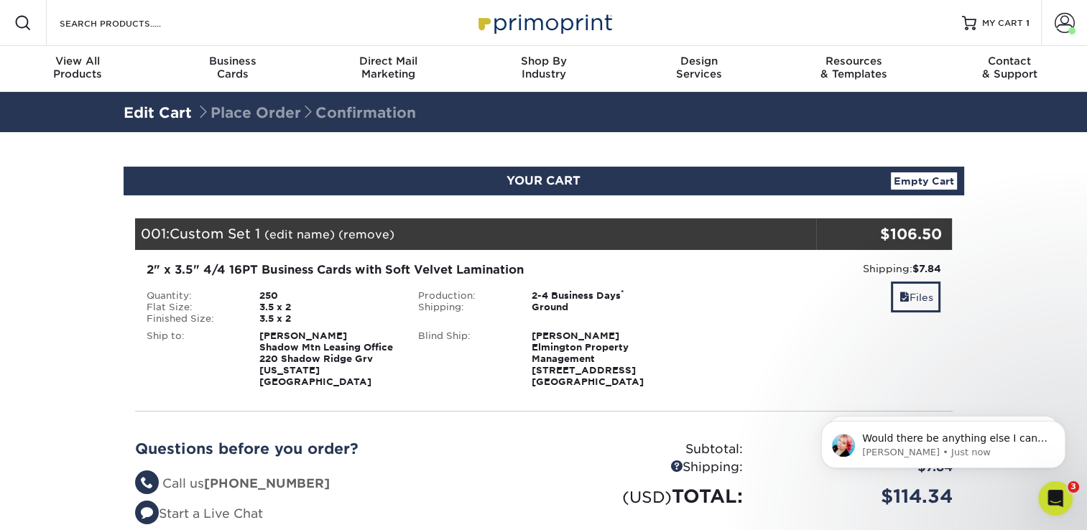
click at [278, 231] on link "(edit name)" at bounding box center [299, 235] width 70 height 14
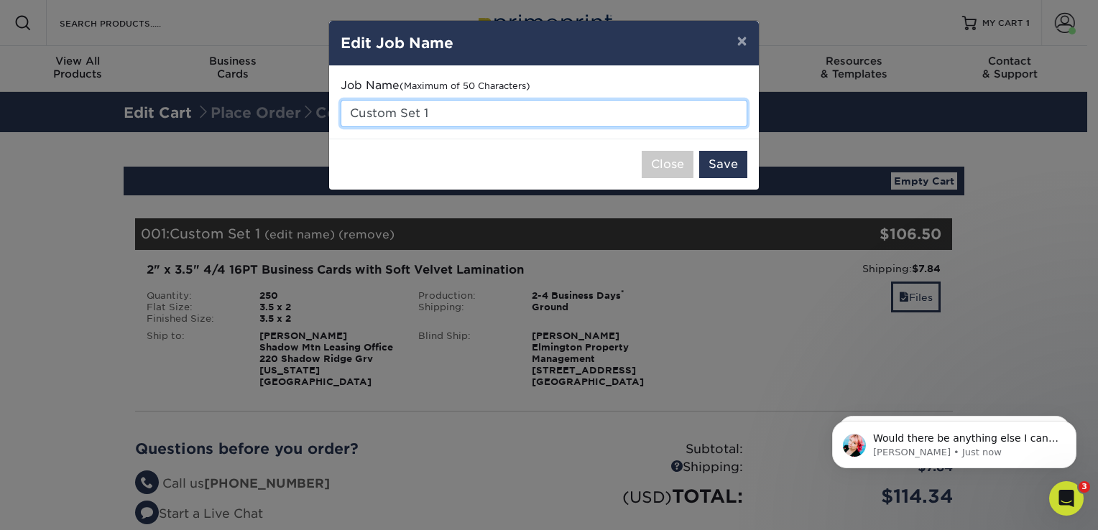
click at [526, 119] on input "Custom Set 1" at bounding box center [544, 113] width 407 height 27
type input "SHDW - Brandon Coulier"
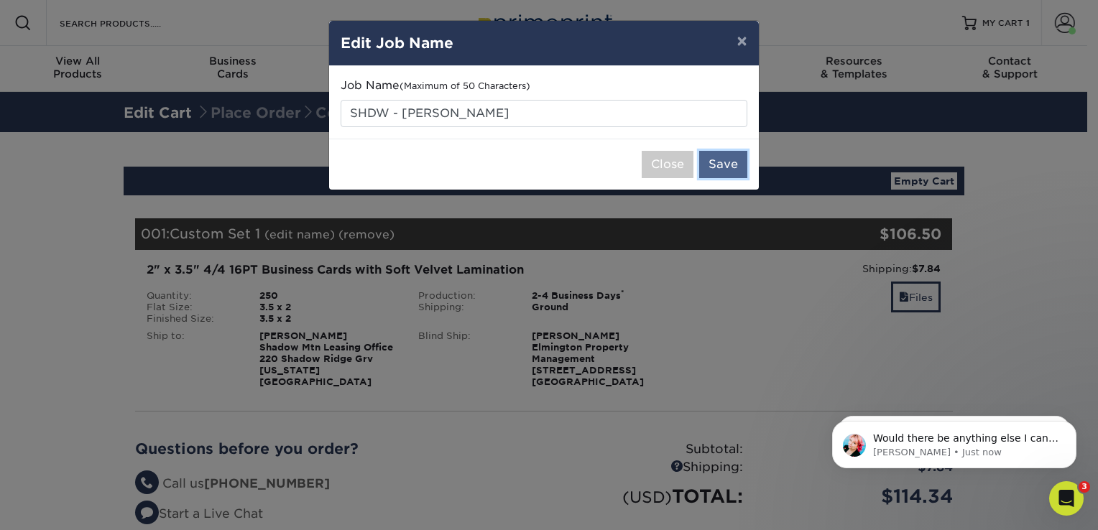
click at [732, 165] on button "Save" at bounding box center [723, 164] width 48 height 27
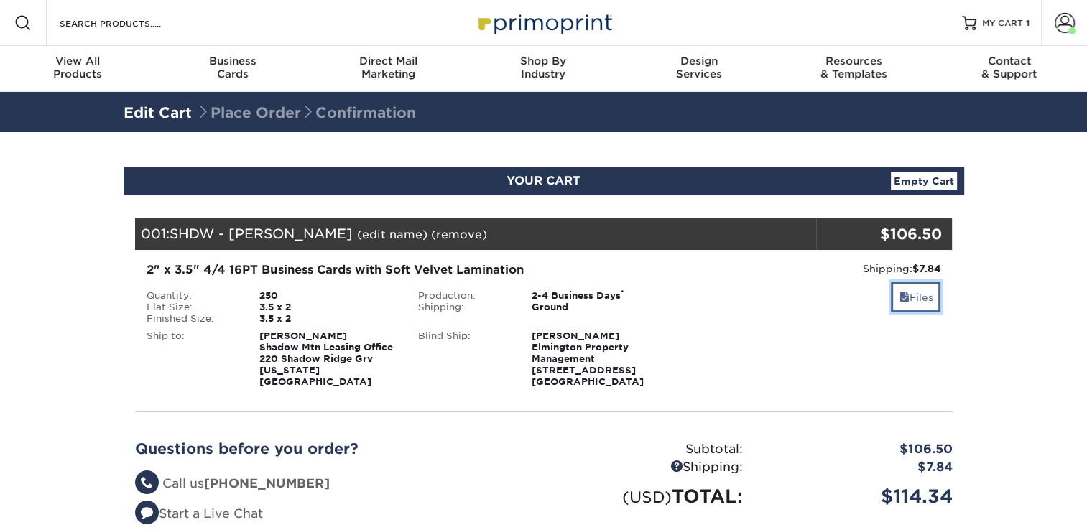
click at [908, 300] on link "Files" at bounding box center [916, 297] width 50 height 31
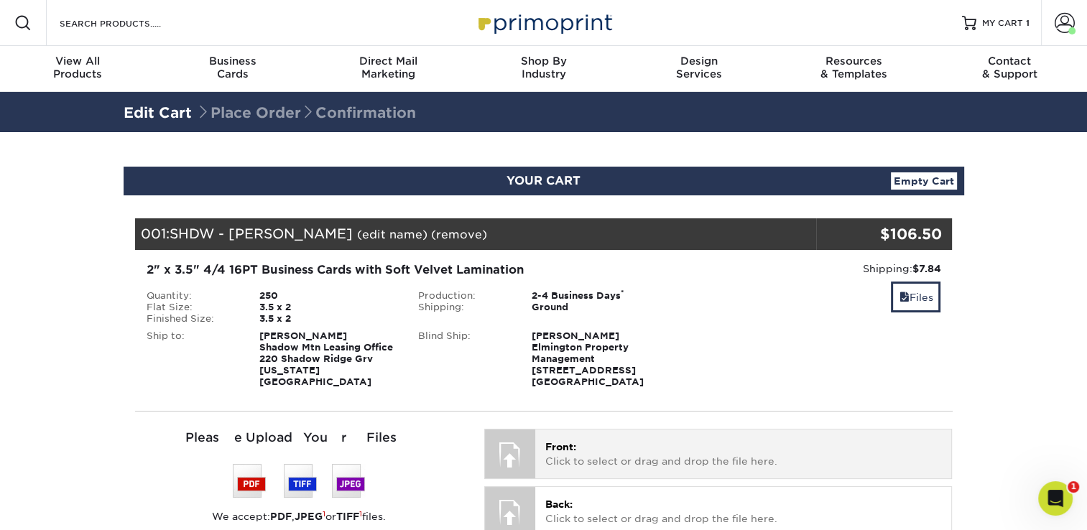
click at [555, 451] on span "Front:" at bounding box center [560, 446] width 31 height 11
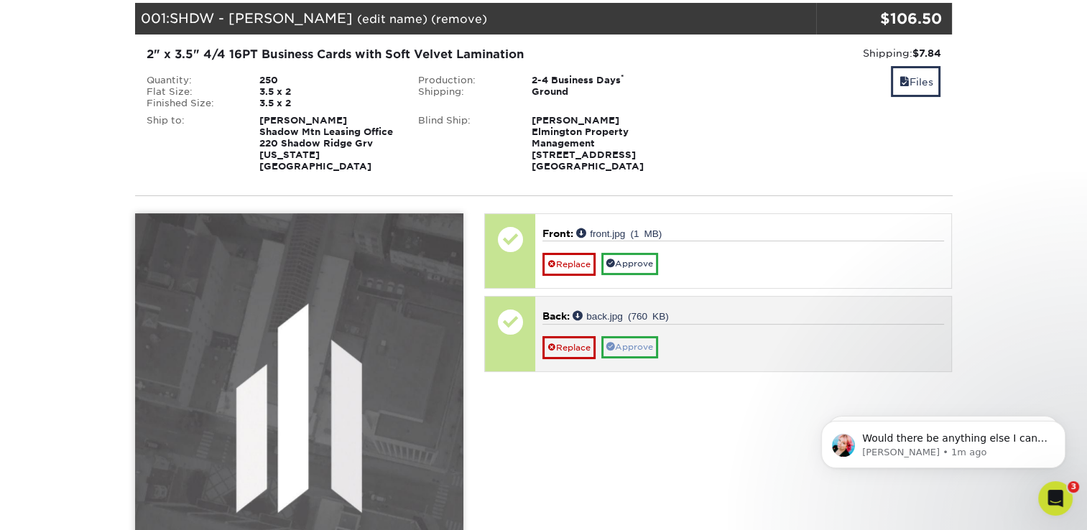
scroll to position [216, 0]
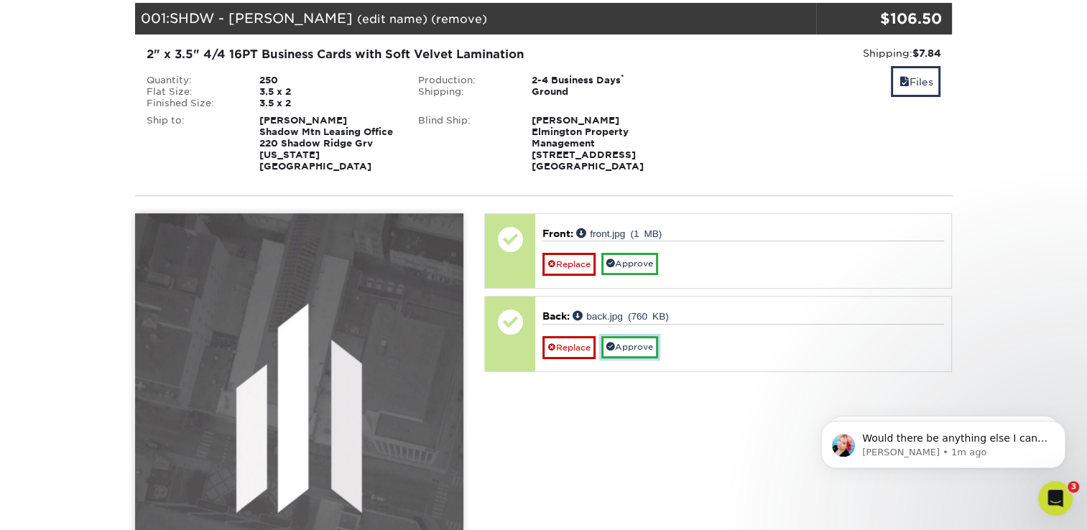
click at [640, 348] on link "Approve" at bounding box center [629, 347] width 57 height 22
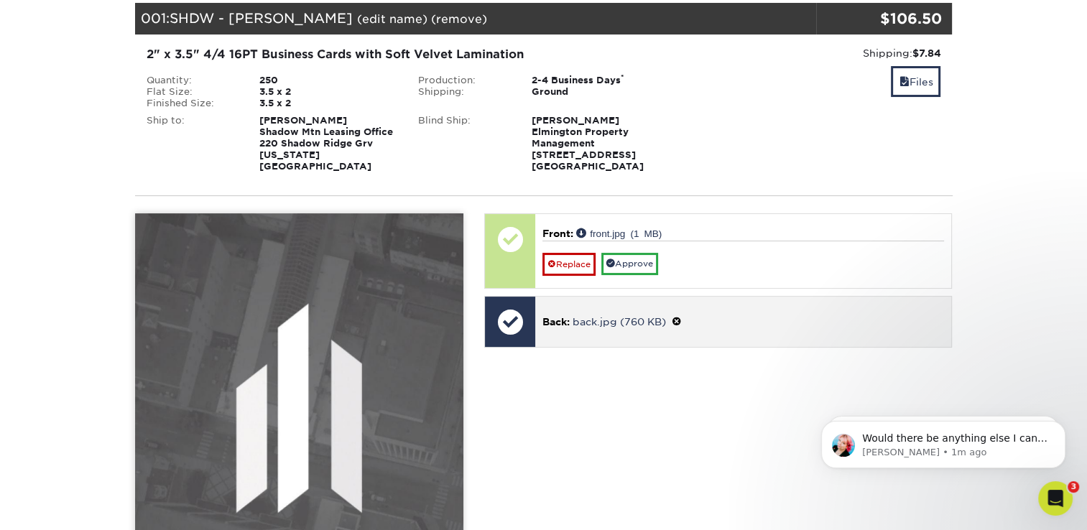
click at [560, 326] on p "Back: back.jpg (760 KB)" at bounding box center [744, 321] width 402 height 15
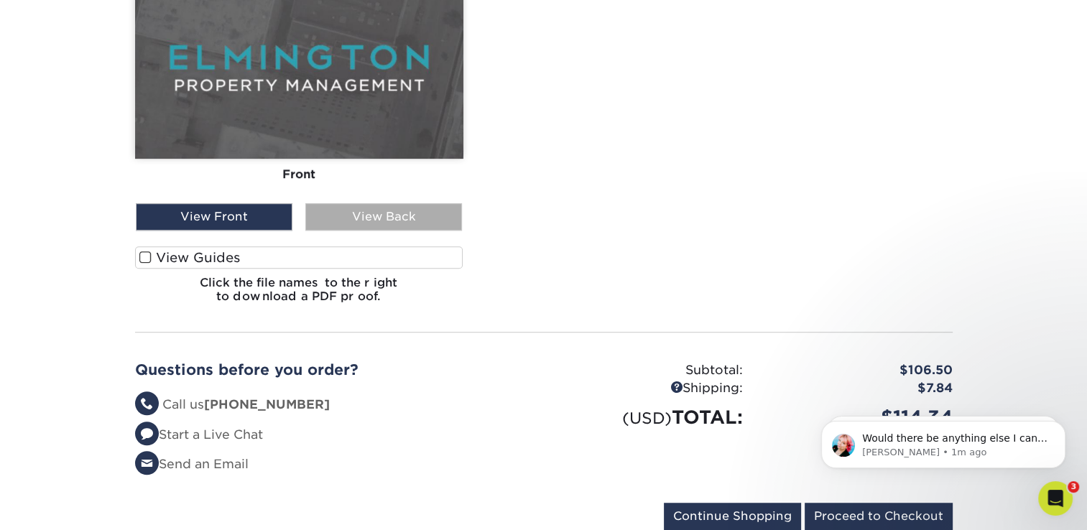
click at [376, 223] on div "View Back" at bounding box center [383, 216] width 157 height 27
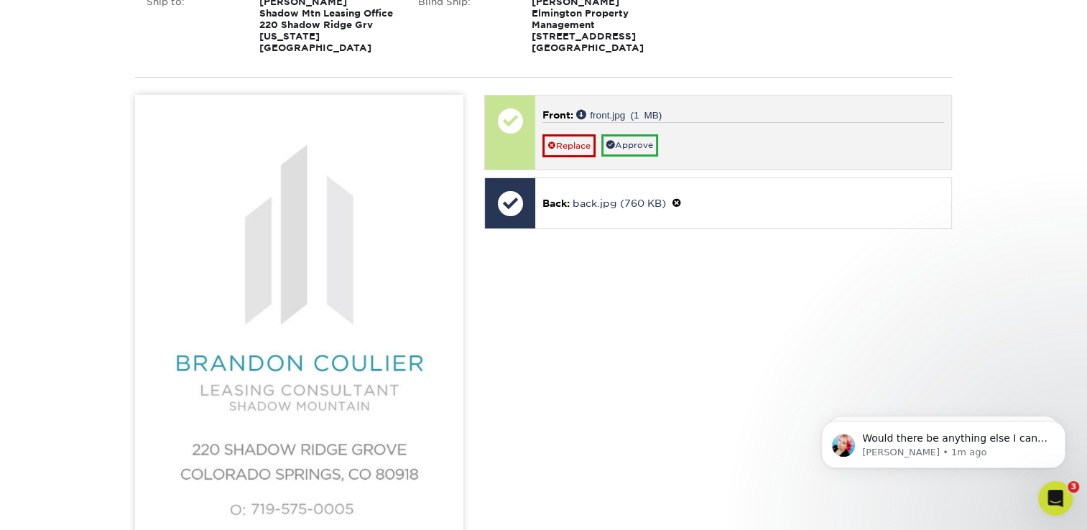
click at [627, 126] on div "Replace Approve" at bounding box center [744, 139] width 402 height 35
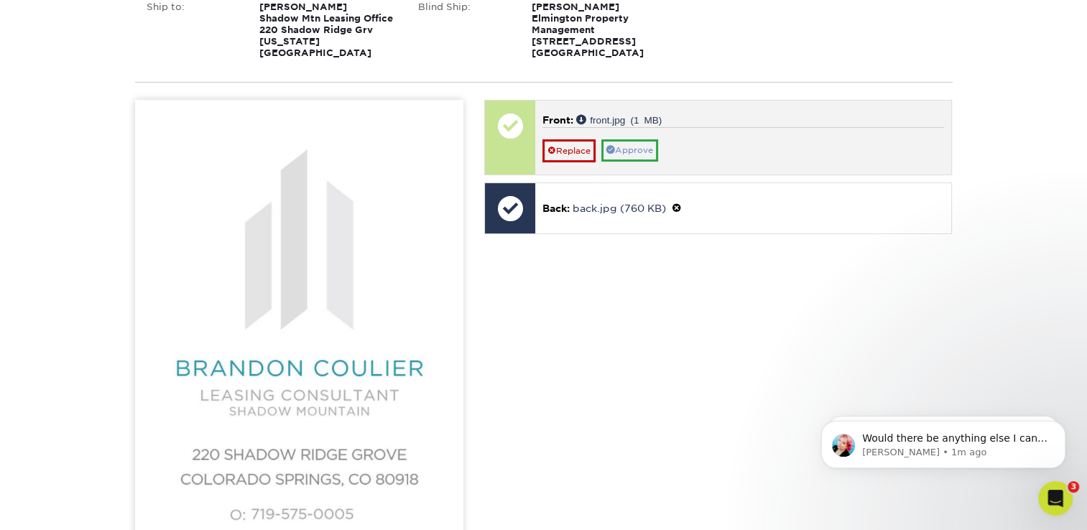
scroll to position [328, 0]
click at [625, 152] on link "Approve" at bounding box center [629, 151] width 57 height 22
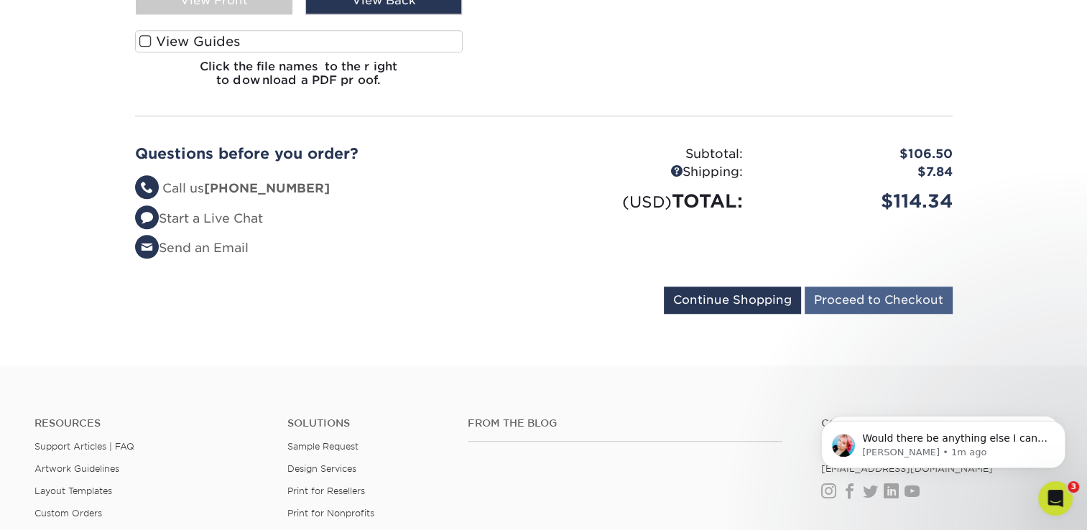
scroll to position [1046, 0]
click at [859, 289] on input "Proceed to Checkout" at bounding box center [879, 300] width 148 height 27
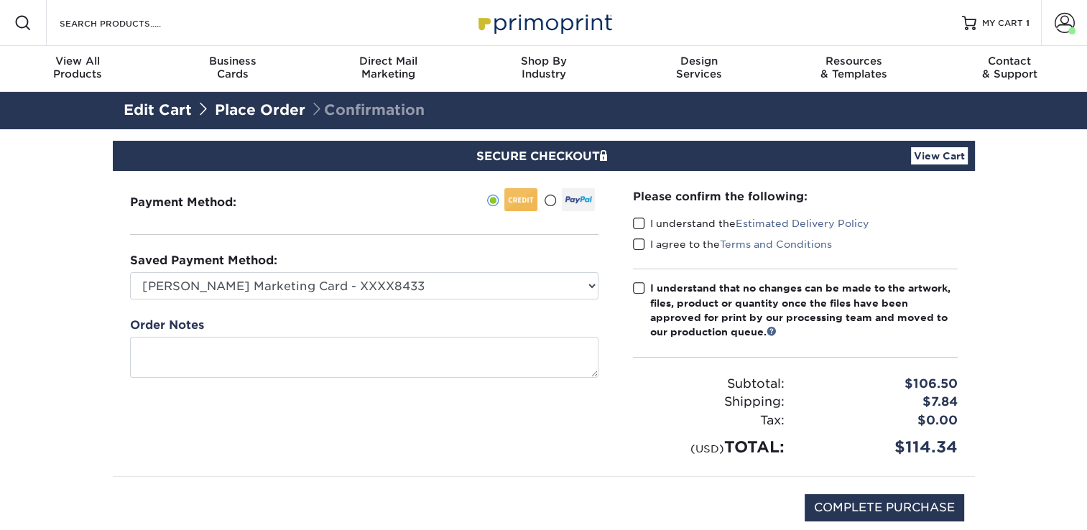
click at [640, 219] on span at bounding box center [639, 224] width 12 height 14
click at [0, 0] on input "I understand the Estimated Delivery Policy" at bounding box center [0, 0] width 0 height 0
click at [640, 238] on span at bounding box center [639, 245] width 12 height 14
click at [0, 0] on input "I agree to the Terms and Conditions" at bounding box center [0, 0] width 0 height 0
click at [633, 293] on span at bounding box center [639, 289] width 12 height 14
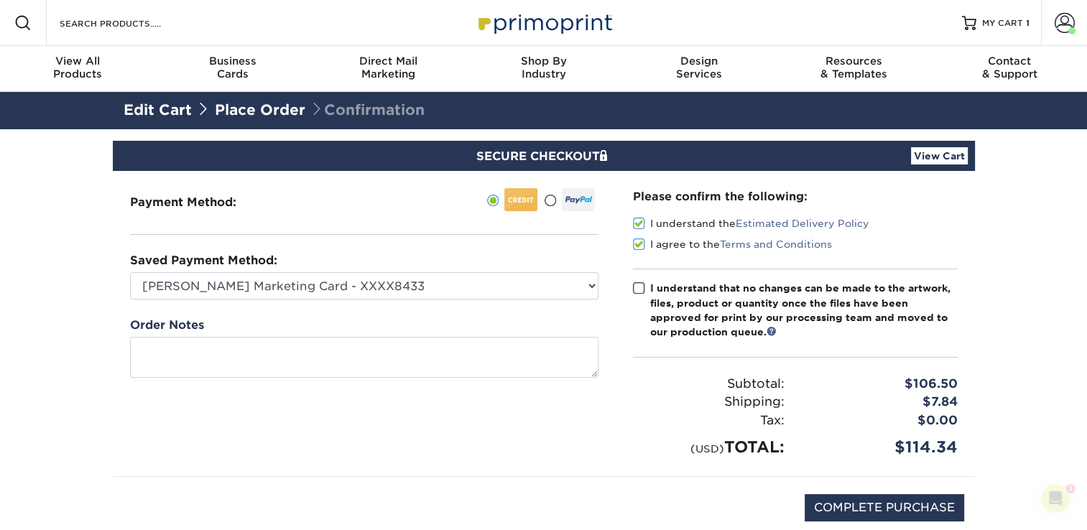
click at [0, 0] on input "I understand that no changes can be made to the artwork, files, product or quan…" at bounding box center [0, 0] width 0 height 0
click at [933, 163] on link "View Cart" at bounding box center [939, 155] width 57 height 17
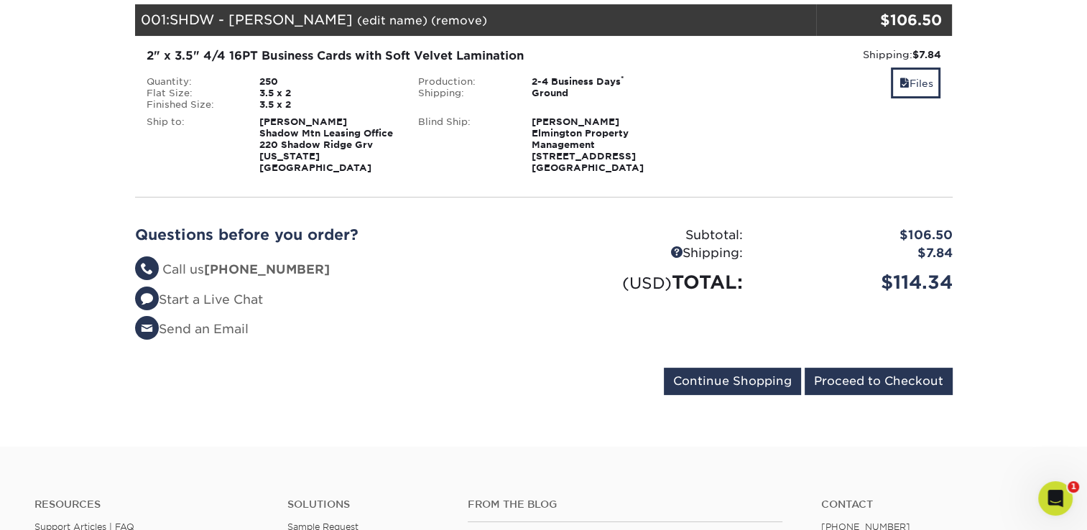
scroll to position [215, 0]
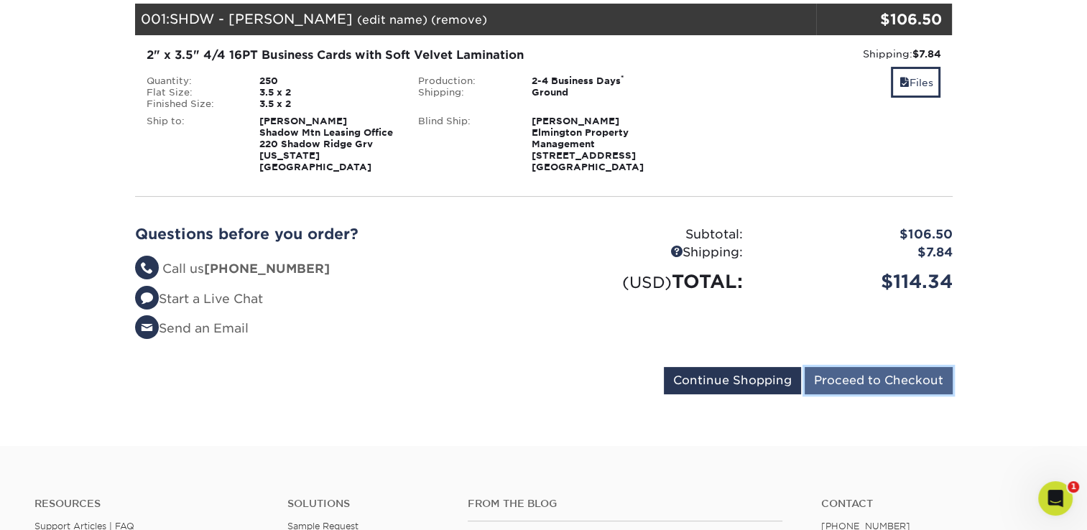
click at [888, 374] on input "Proceed to Checkout" at bounding box center [879, 380] width 148 height 27
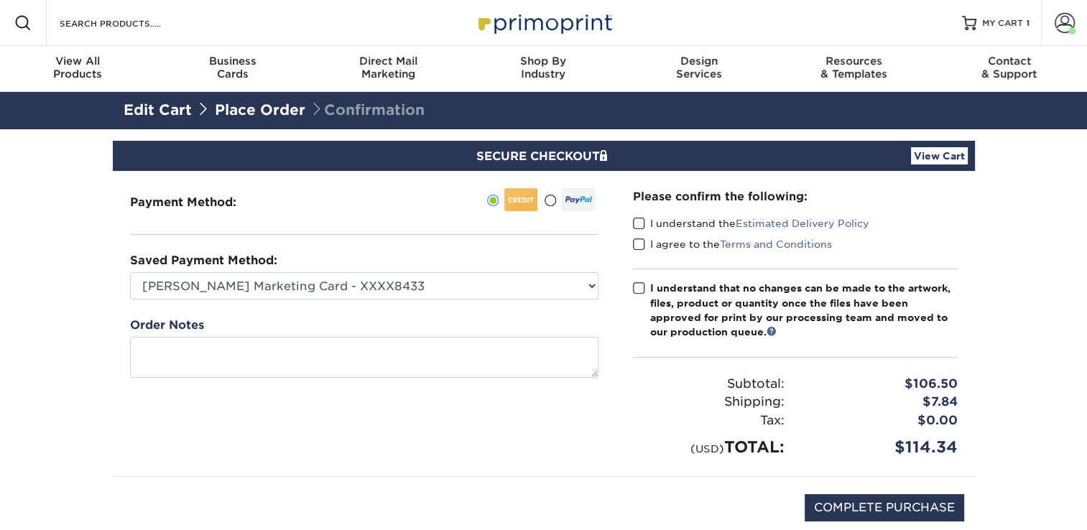
click at [635, 221] on span at bounding box center [639, 224] width 12 height 14
click at [0, 0] on input "I understand the Estimated Delivery Policy" at bounding box center [0, 0] width 0 height 0
click at [641, 248] on span at bounding box center [639, 245] width 12 height 14
click at [0, 0] on input "I agree to the Terms and Conditions" at bounding box center [0, 0] width 0 height 0
click at [637, 290] on span at bounding box center [639, 289] width 12 height 14
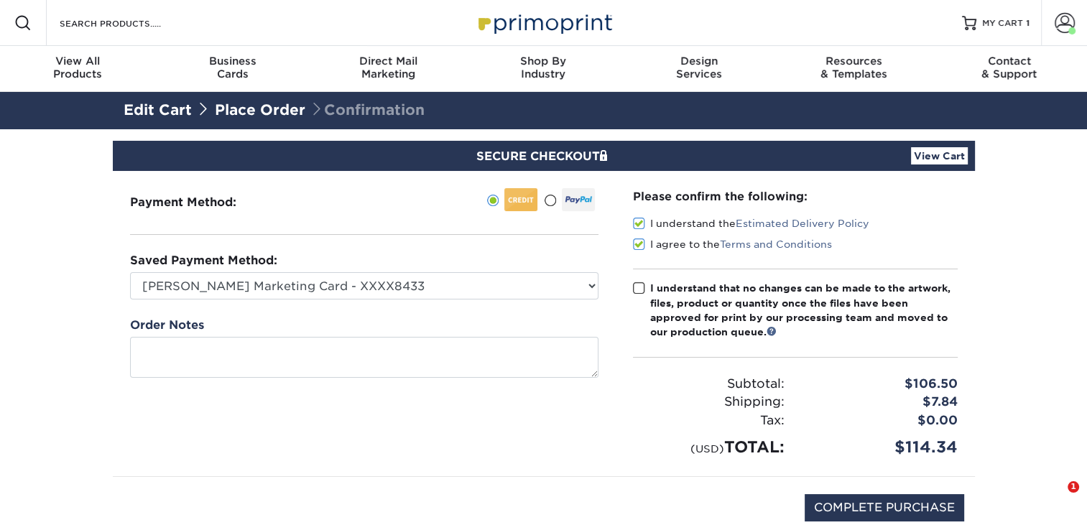
click at [0, 0] on input "I understand that no changes can be made to the artwork, files, product or quan…" at bounding box center [0, 0] width 0 height 0
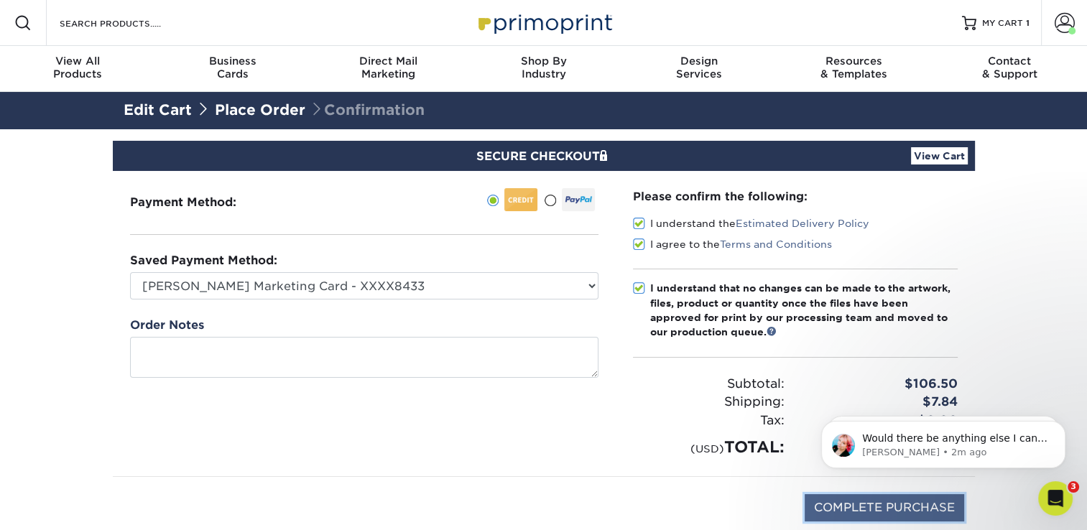
click at [831, 506] on input "COMPLETE PURCHASE" at bounding box center [885, 507] width 160 height 27
type input "PROCESSING, PLEASE WAIT..."
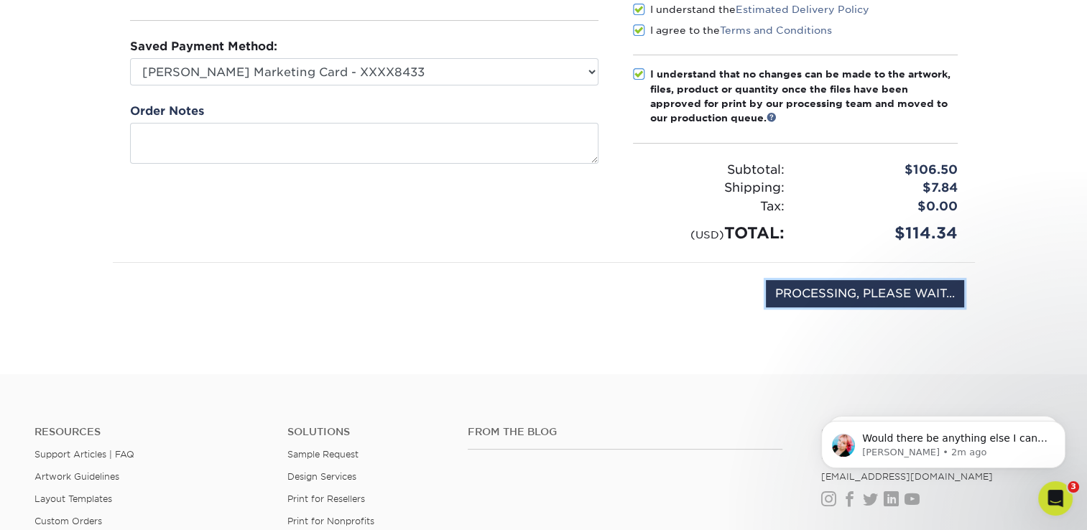
scroll to position [215, 0]
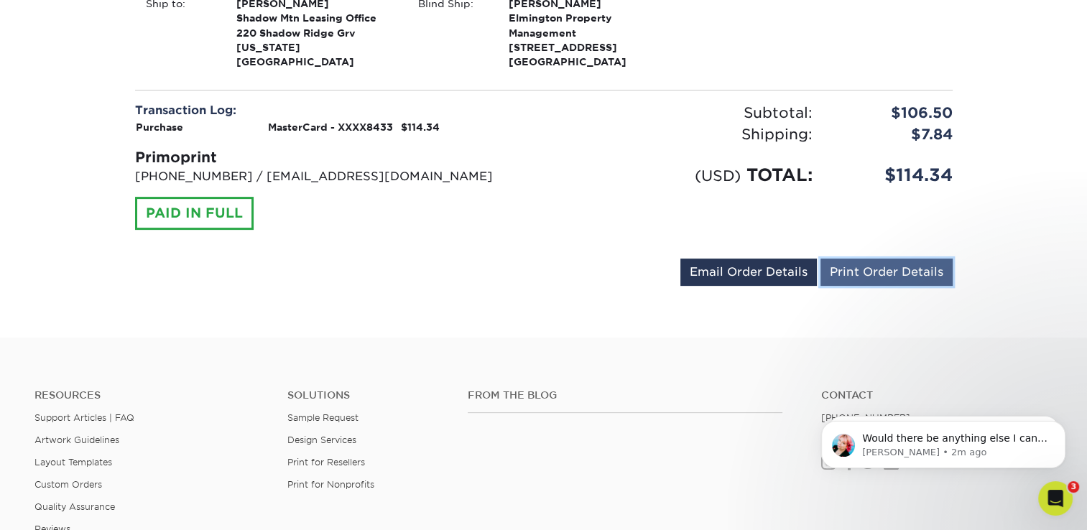
click at [888, 271] on link "Print Order Details" at bounding box center [887, 272] width 132 height 27
